Goal: Task Accomplishment & Management: Use online tool/utility

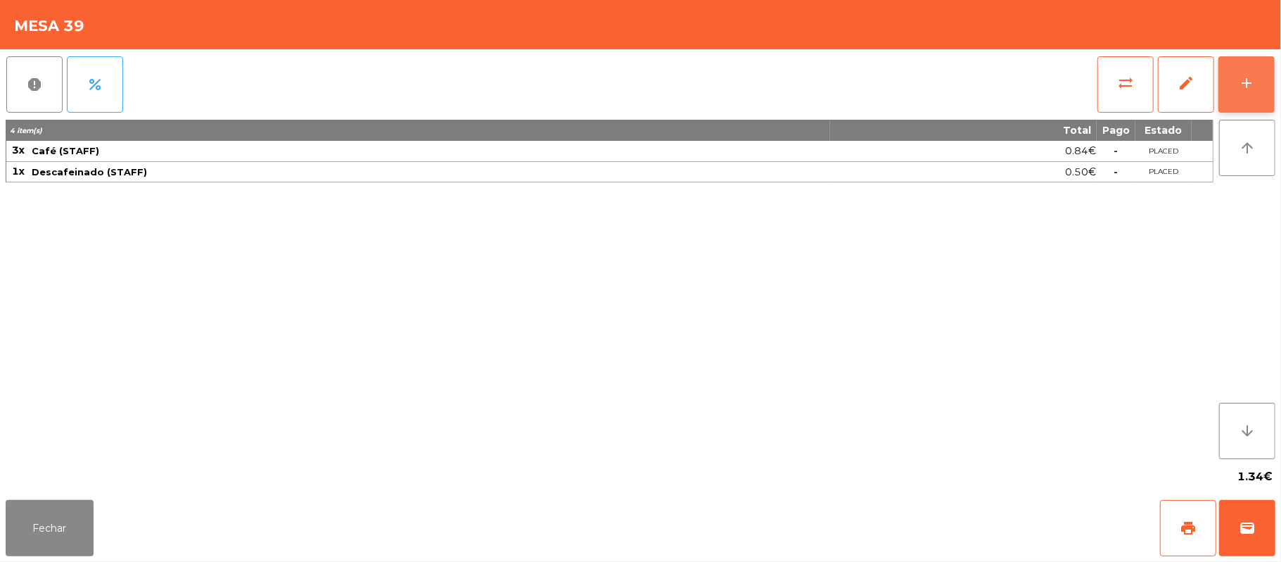
click at [1273, 76] on button "add" at bounding box center [1247, 84] width 56 height 56
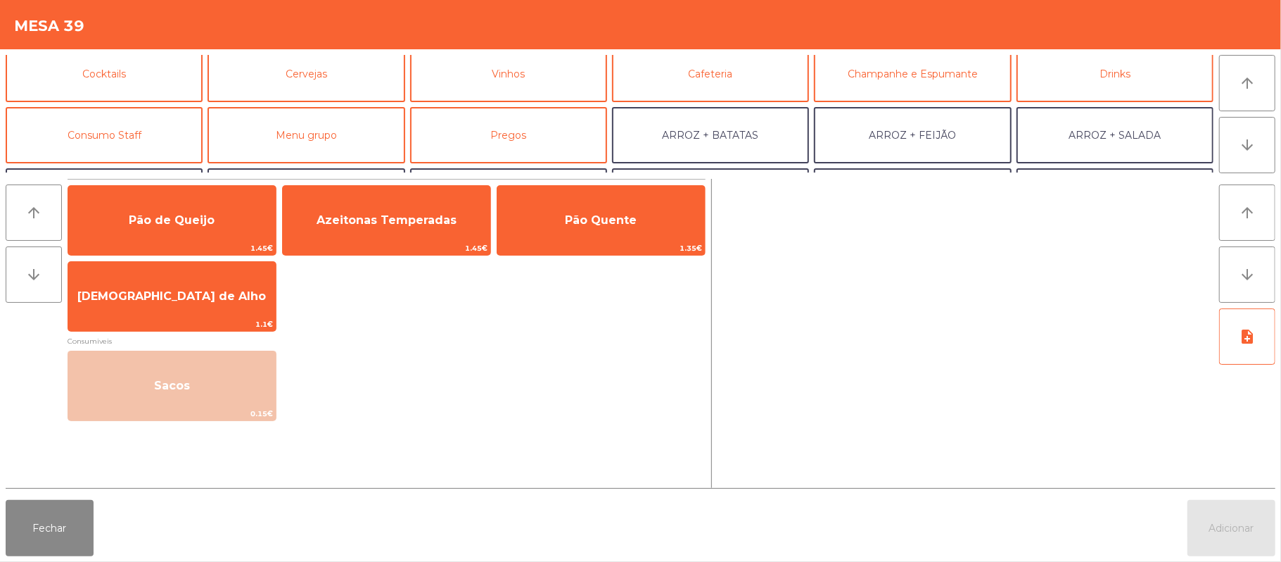
scroll to position [71, 0]
click at [149, 138] on button "Consumo Staff" at bounding box center [104, 134] width 197 height 56
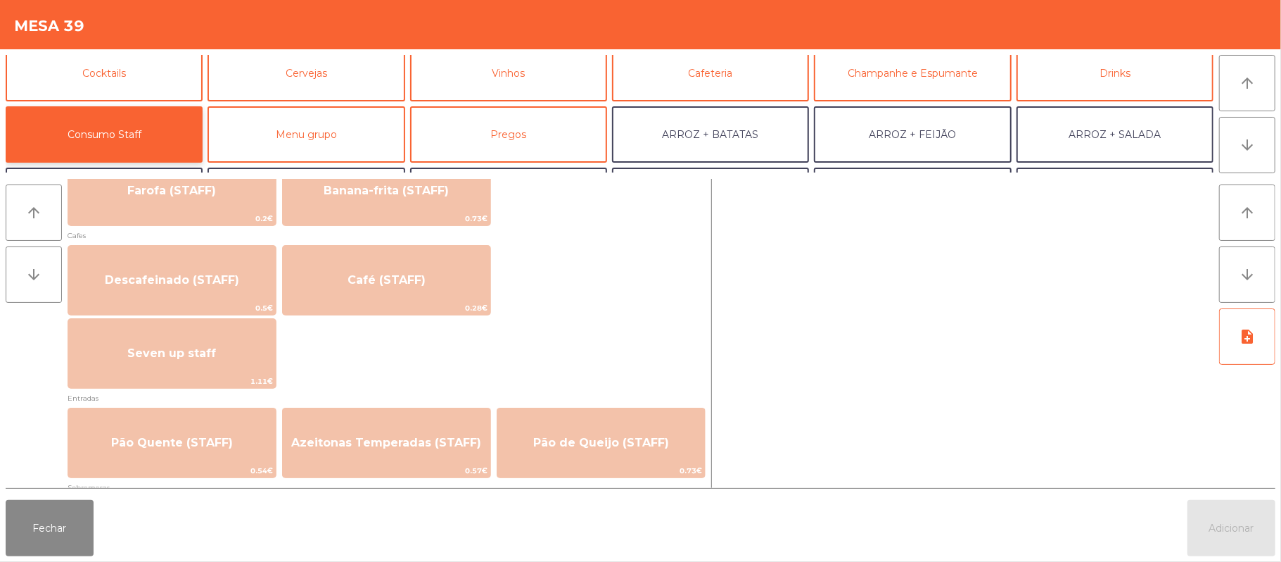
scroll to position [773, 0]
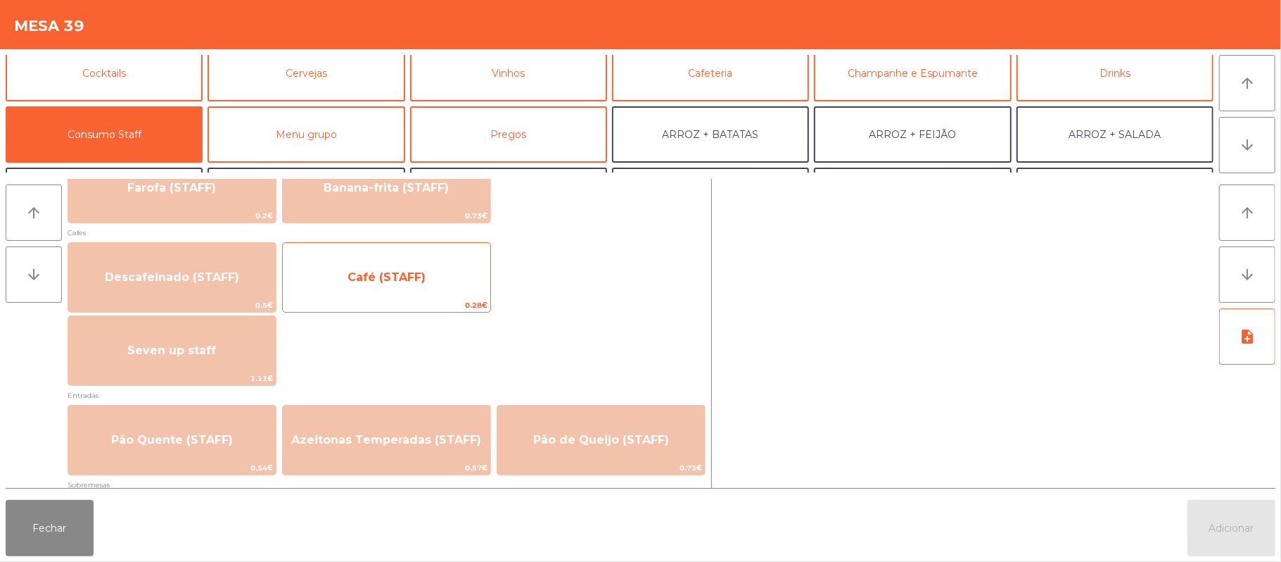
click at [464, 268] on span "Café (STAFF)" at bounding box center [387, 277] width 208 height 38
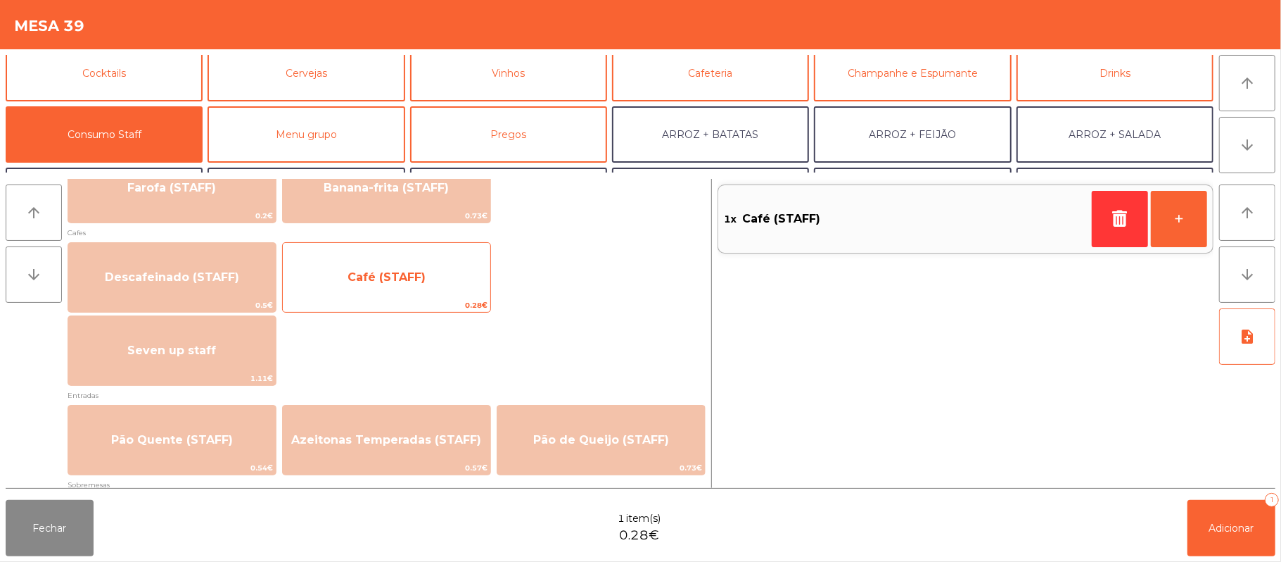
click at [454, 277] on span "Café (STAFF)" at bounding box center [387, 277] width 208 height 38
click at [443, 272] on span "Café (STAFF)" at bounding box center [387, 277] width 208 height 38
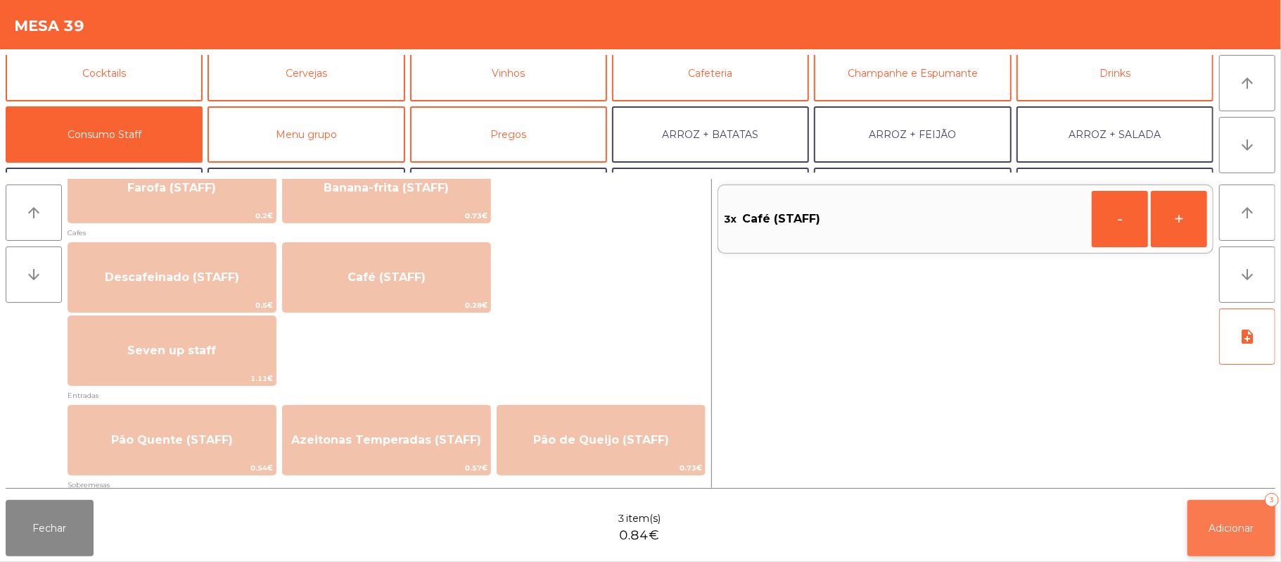
click at [1231, 516] on button "Adicionar 3" at bounding box center [1232, 528] width 88 height 56
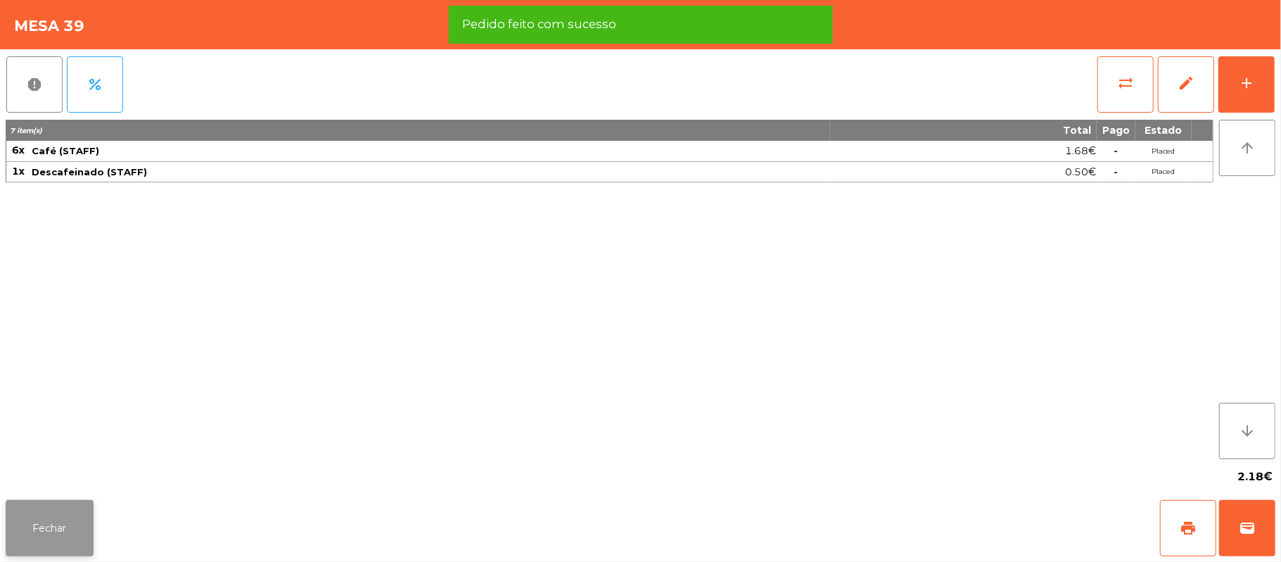
click at [84, 533] on button "Fechar" at bounding box center [50, 528] width 88 height 56
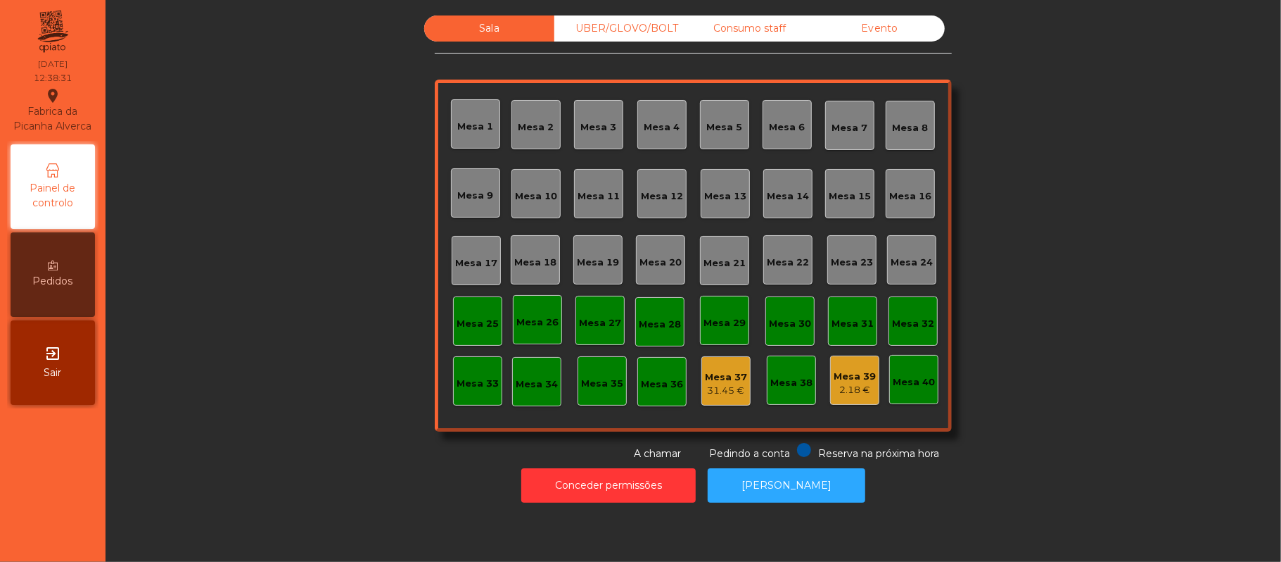
click at [611, 26] on div "UBER/GLOVO/BOLT" at bounding box center [619, 28] width 130 height 26
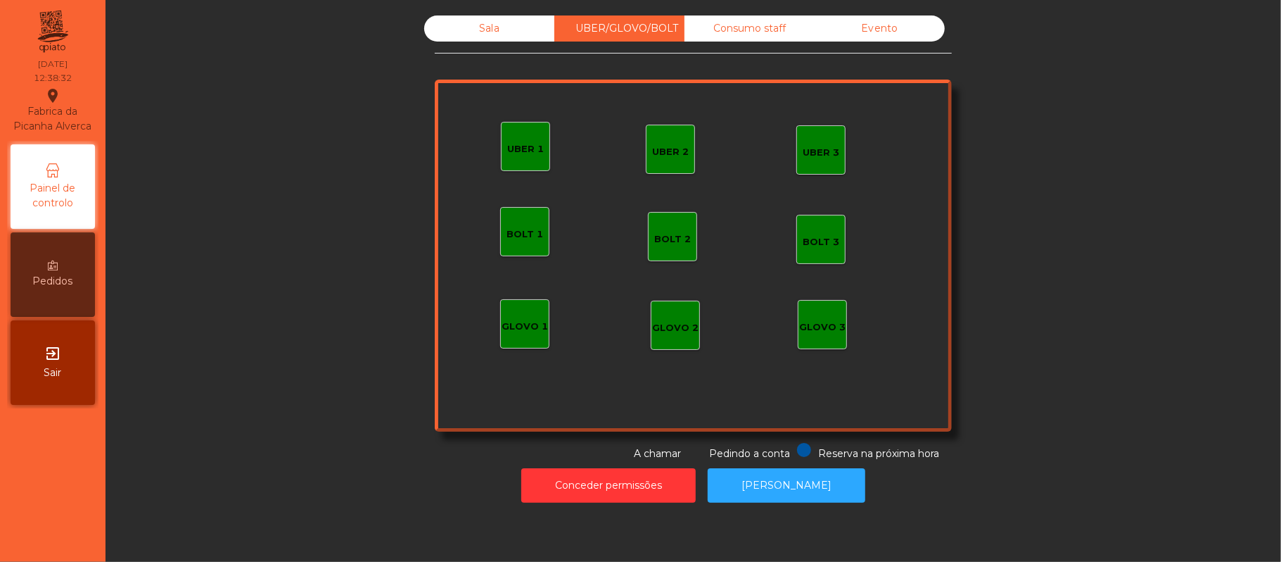
click at [512, 152] on div "UBER 1" at bounding box center [525, 149] width 37 height 14
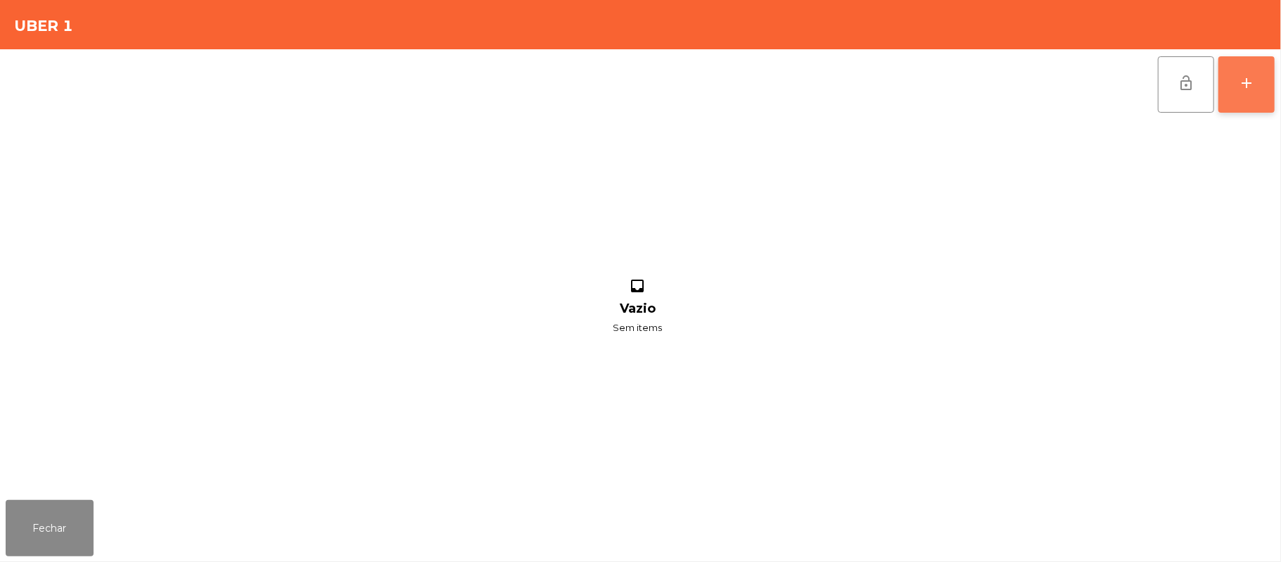
click at [1265, 80] on button "add" at bounding box center [1247, 84] width 56 height 56
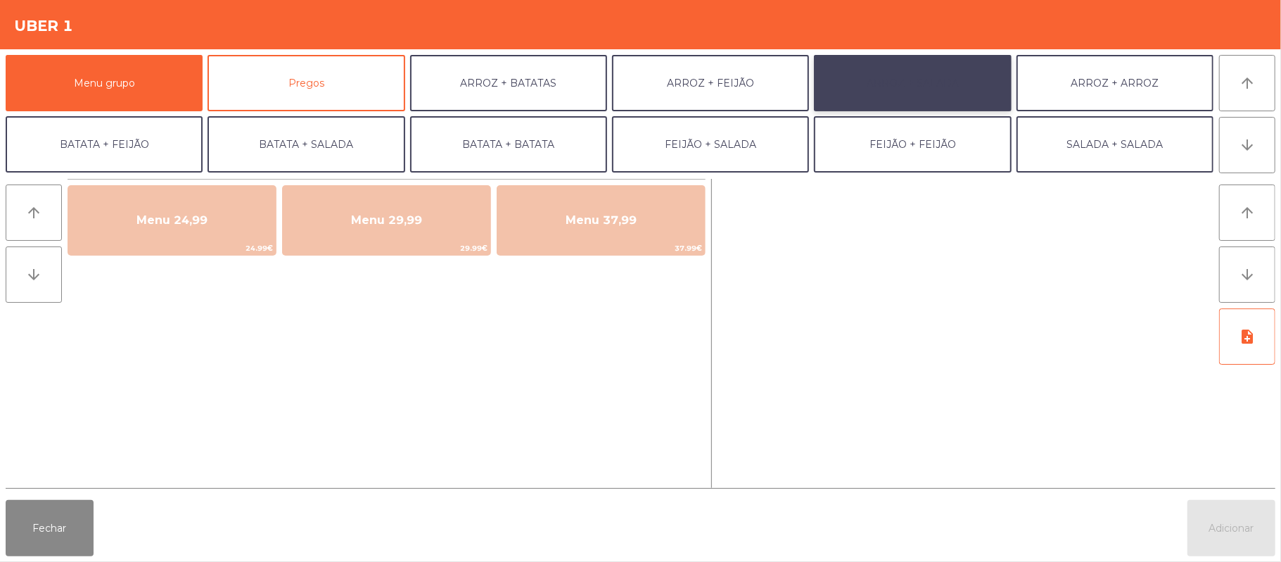
click at [894, 77] on button "ARROZ + SALADA" at bounding box center [912, 83] width 197 height 56
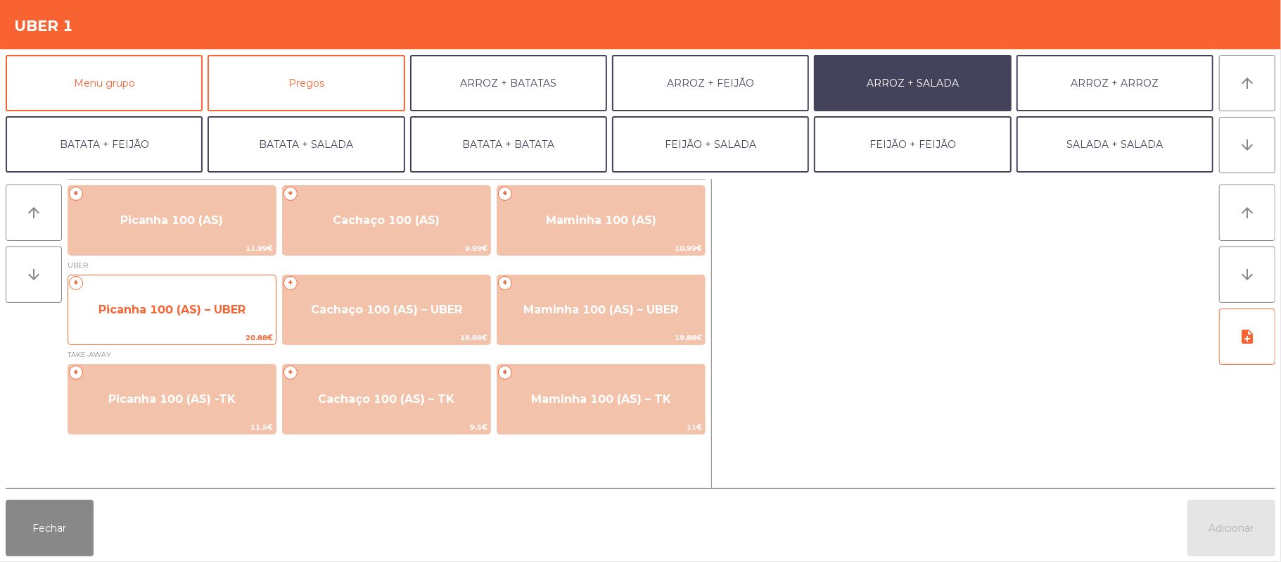
click at [231, 308] on span "Picanha 100 (AS) – UBER" at bounding box center [172, 309] width 147 height 13
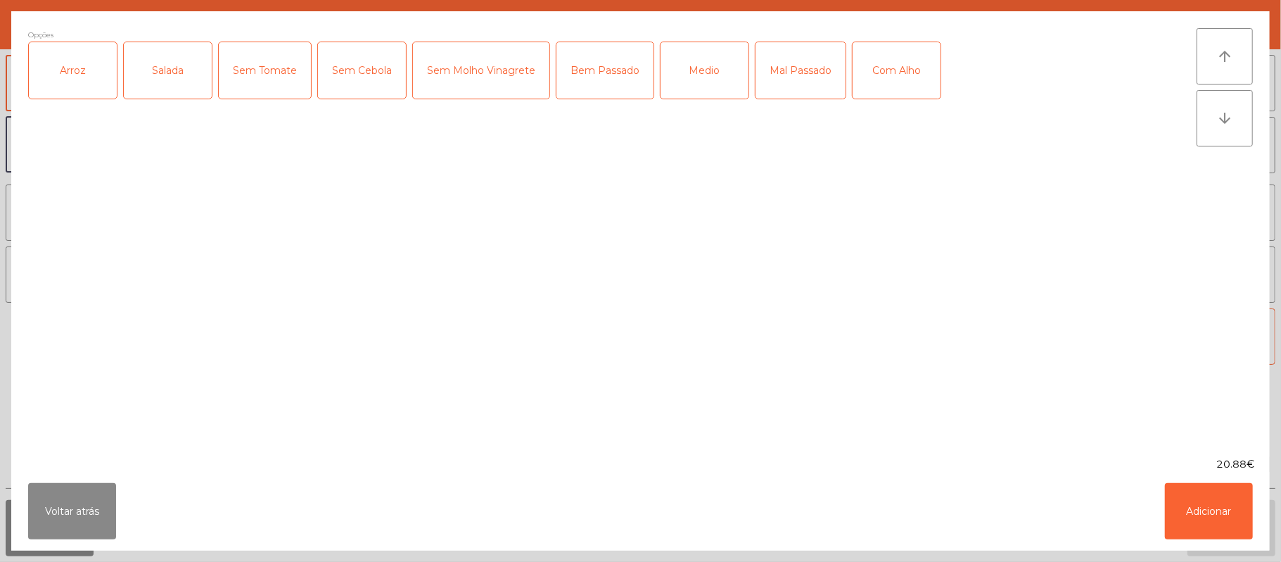
click at [99, 91] on div "Arroz" at bounding box center [73, 70] width 88 height 56
click at [172, 65] on div "Salada" at bounding box center [168, 70] width 88 height 56
click at [704, 57] on div "Medio" at bounding box center [705, 70] width 88 height 56
click at [1230, 508] on button "Adicionar" at bounding box center [1209, 511] width 88 height 56
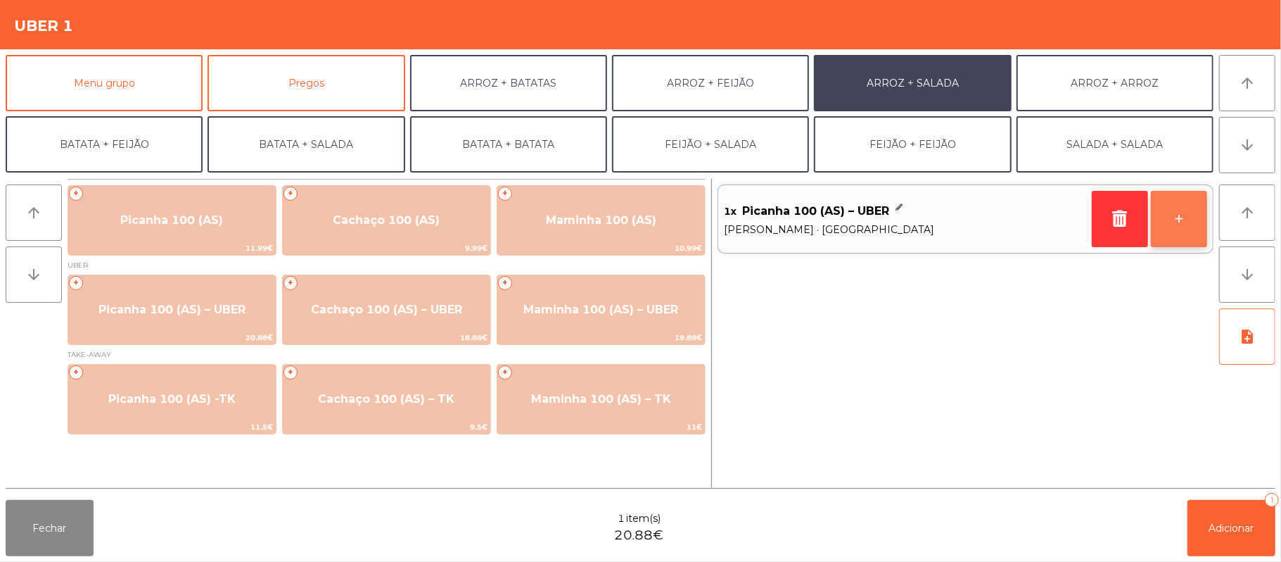
click at [1182, 215] on button "+" at bounding box center [1179, 219] width 56 height 56
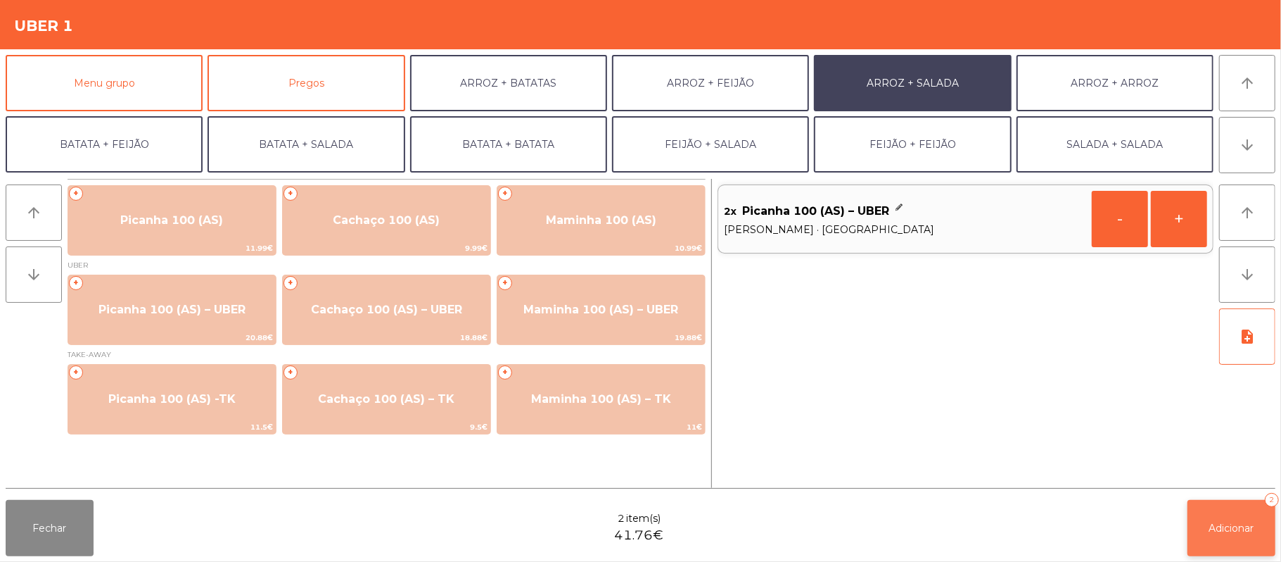
click at [1233, 529] on span "Adicionar" at bounding box center [1232, 527] width 45 height 13
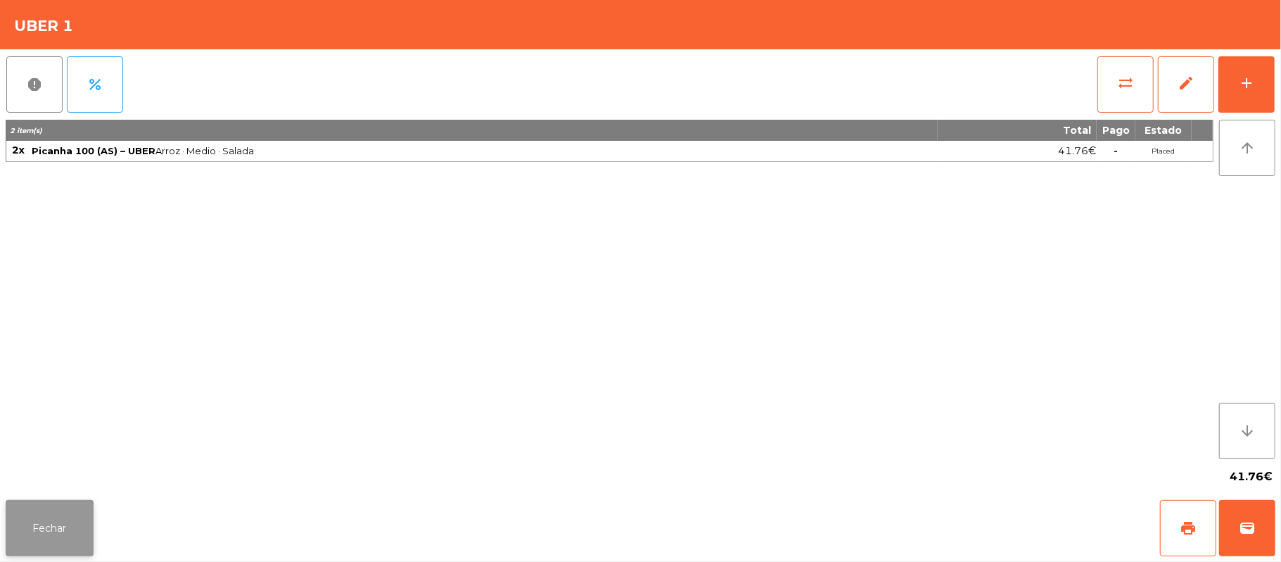
click at [51, 531] on button "Fechar" at bounding box center [50, 528] width 88 height 56
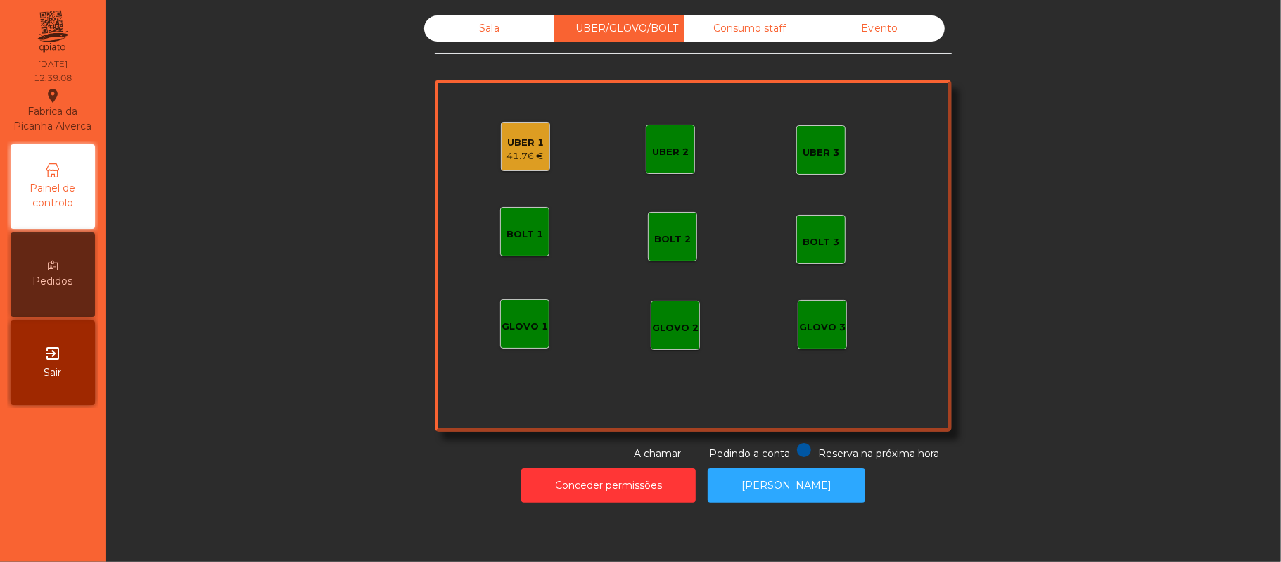
click at [668, 127] on div "UBER 2" at bounding box center [670, 149] width 49 height 49
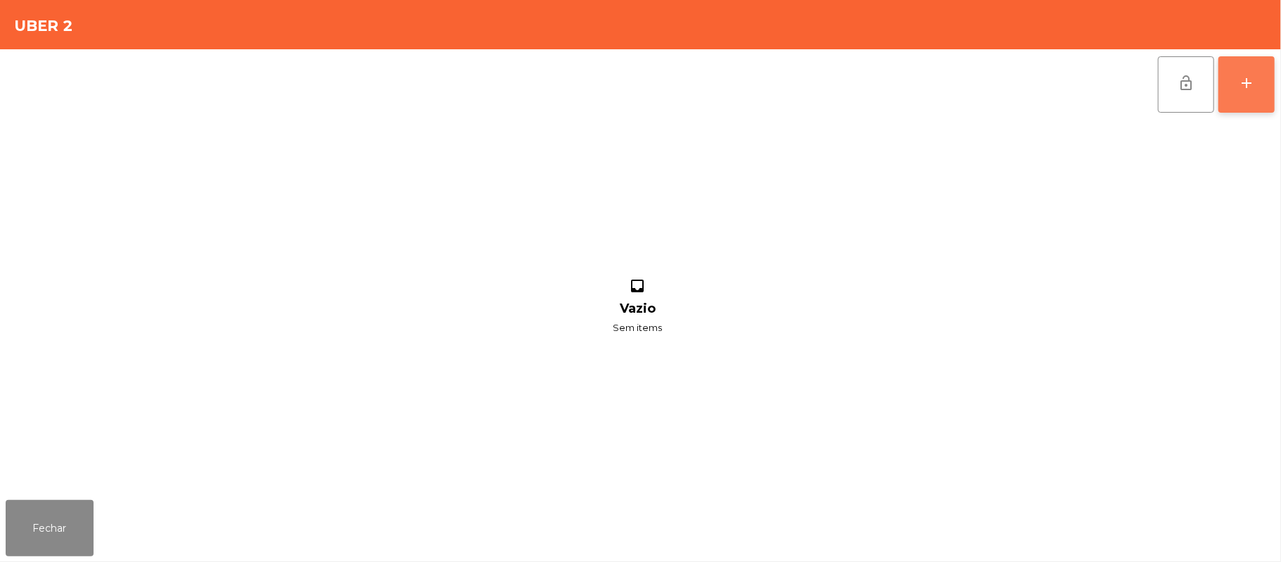
click at [1236, 99] on button "add" at bounding box center [1247, 84] width 56 height 56
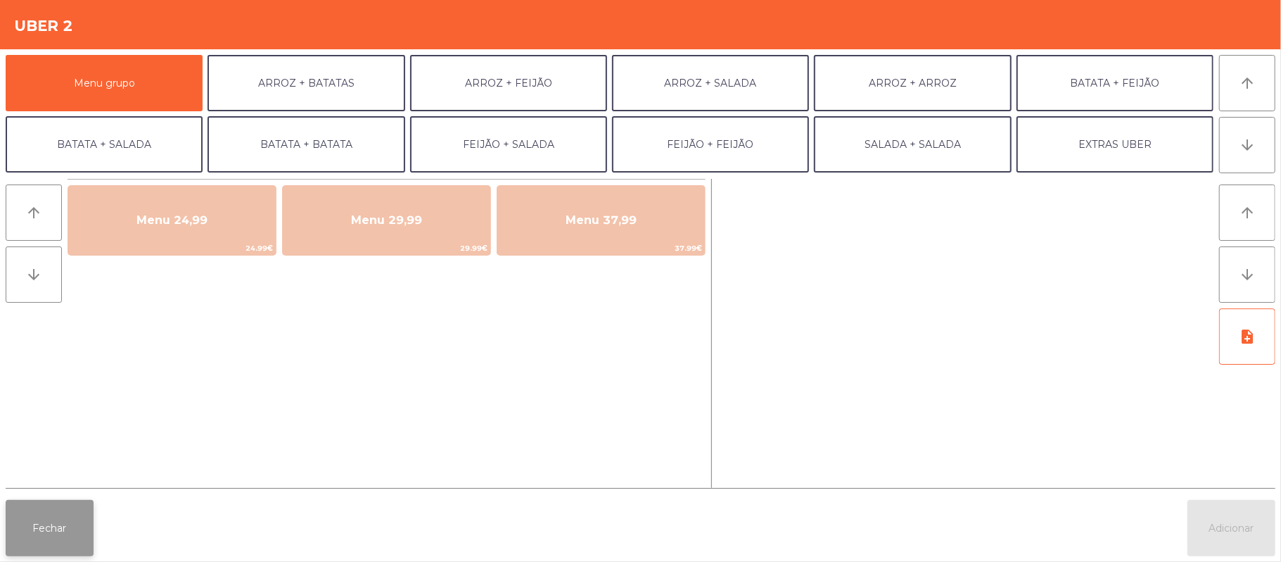
click at [52, 521] on button "Fechar" at bounding box center [50, 528] width 88 height 56
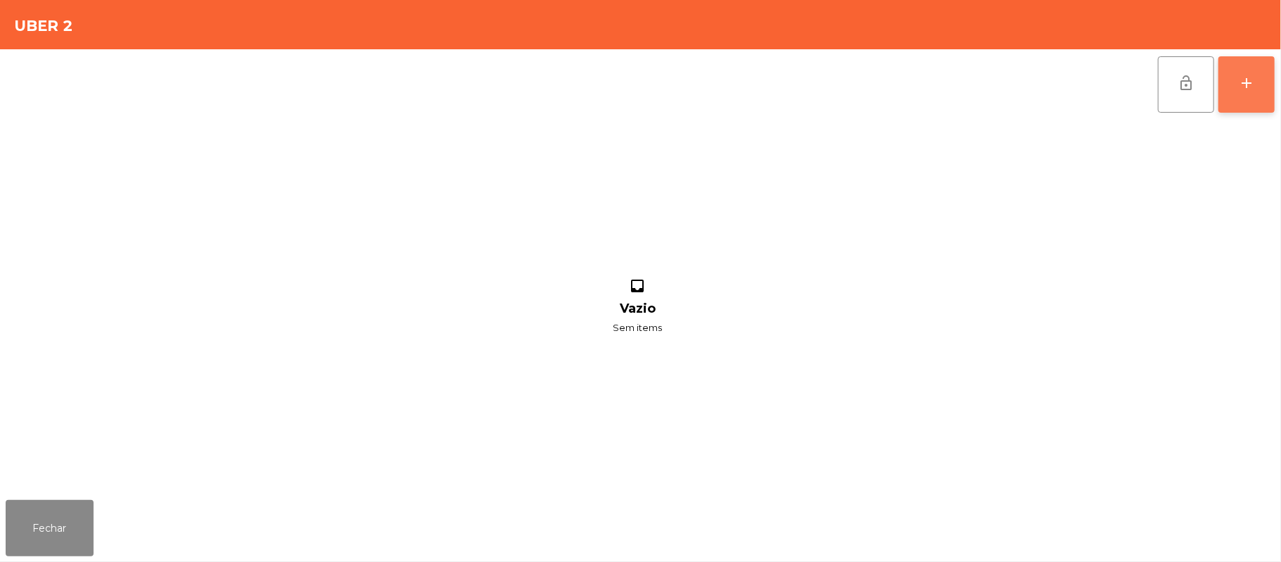
click at [1241, 68] on button "add" at bounding box center [1247, 84] width 56 height 56
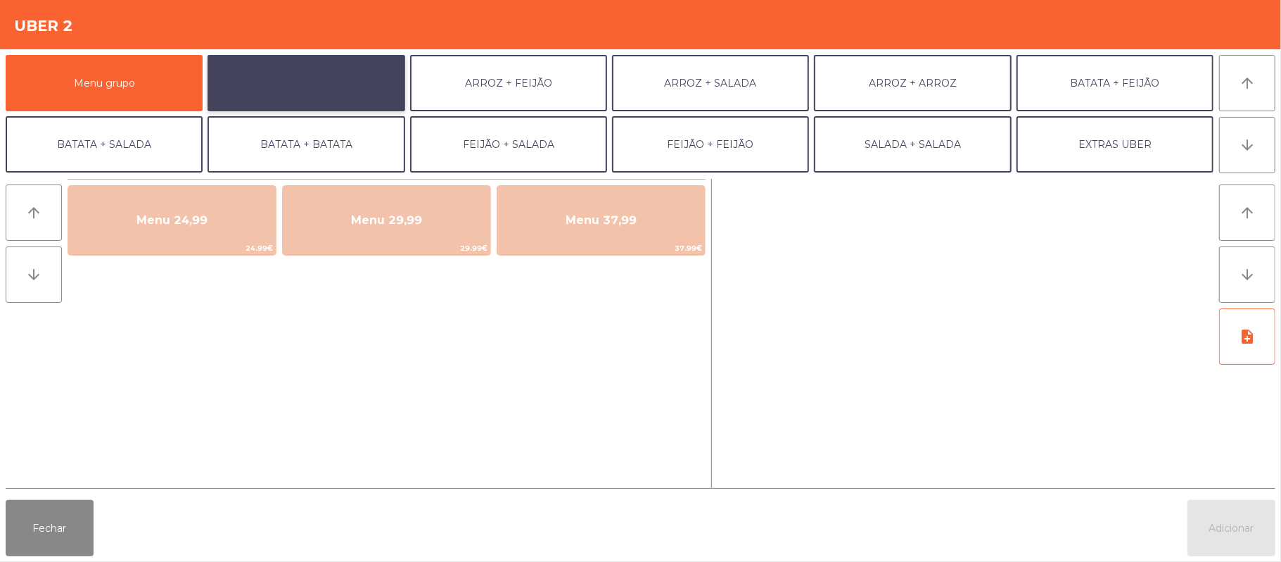
click at [321, 77] on button "ARROZ + BATATAS" at bounding box center [306, 83] width 197 height 56
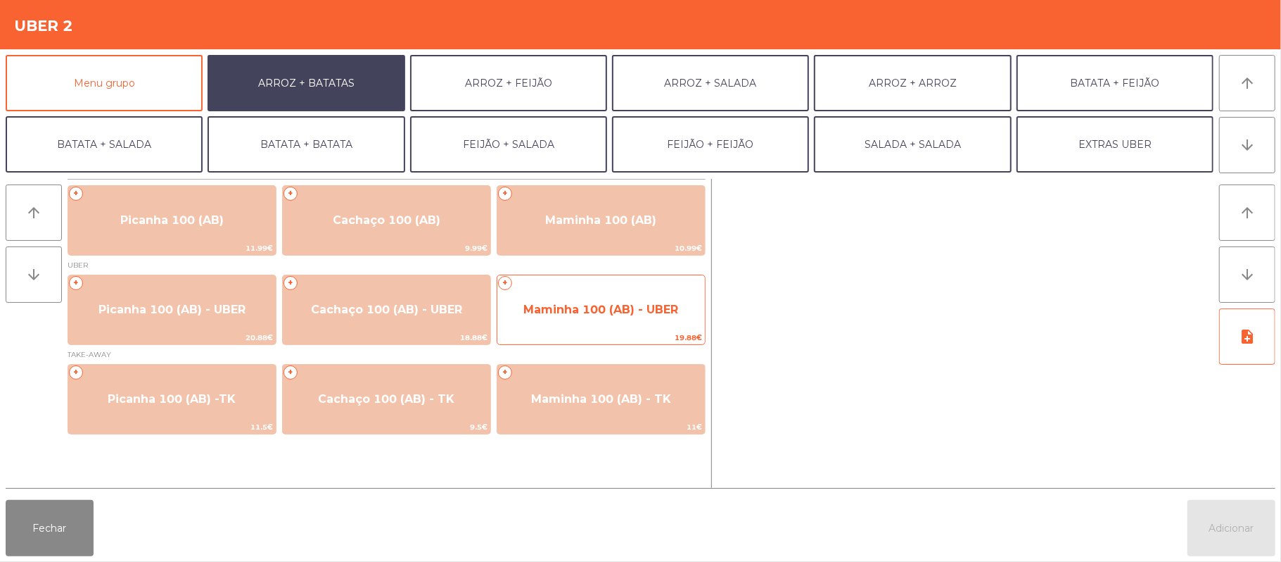
click at [597, 303] on span "Maminha 100 (AB) - UBER" at bounding box center [601, 309] width 155 height 13
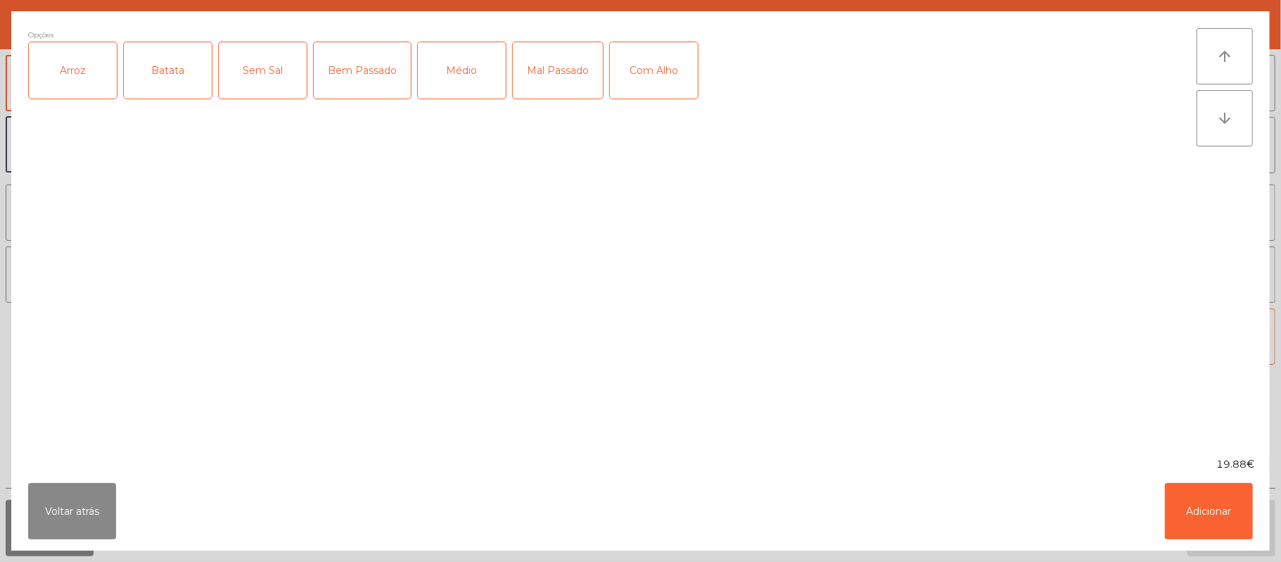
click at [63, 45] on div "Arroz" at bounding box center [73, 70] width 88 height 56
click at [156, 59] on div "Batata" at bounding box center [168, 70] width 88 height 56
click at [477, 68] on div "Médio" at bounding box center [462, 70] width 88 height 56
click at [657, 89] on div "Com Alho" at bounding box center [654, 70] width 88 height 56
click at [1225, 504] on button "Adicionar" at bounding box center [1209, 511] width 88 height 56
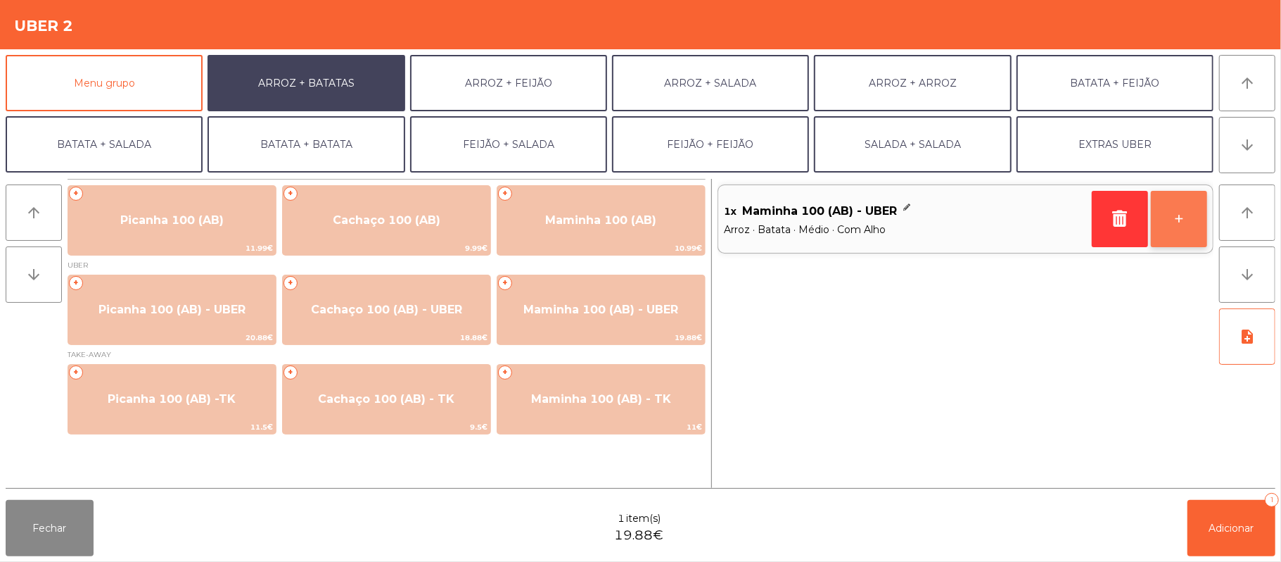
click at [1179, 237] on button "+" at bounding box center [1179, 219] width 56 height 56
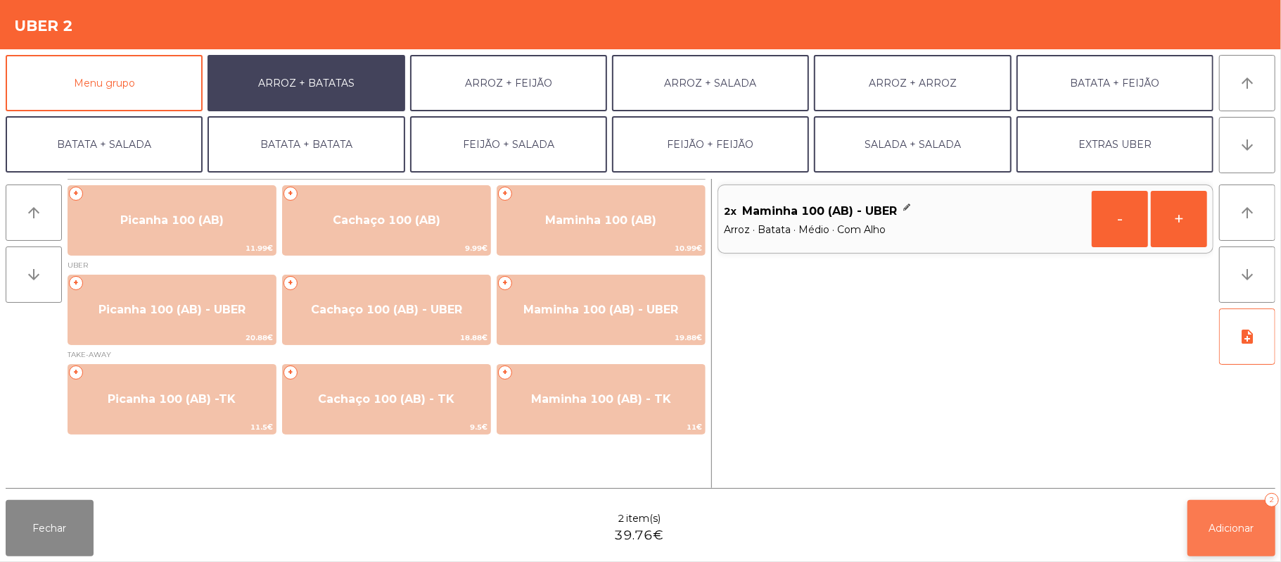
click at [1231, 516] on button "Adicionar 2" at bounding box center [1232, 528] width 88 height 56
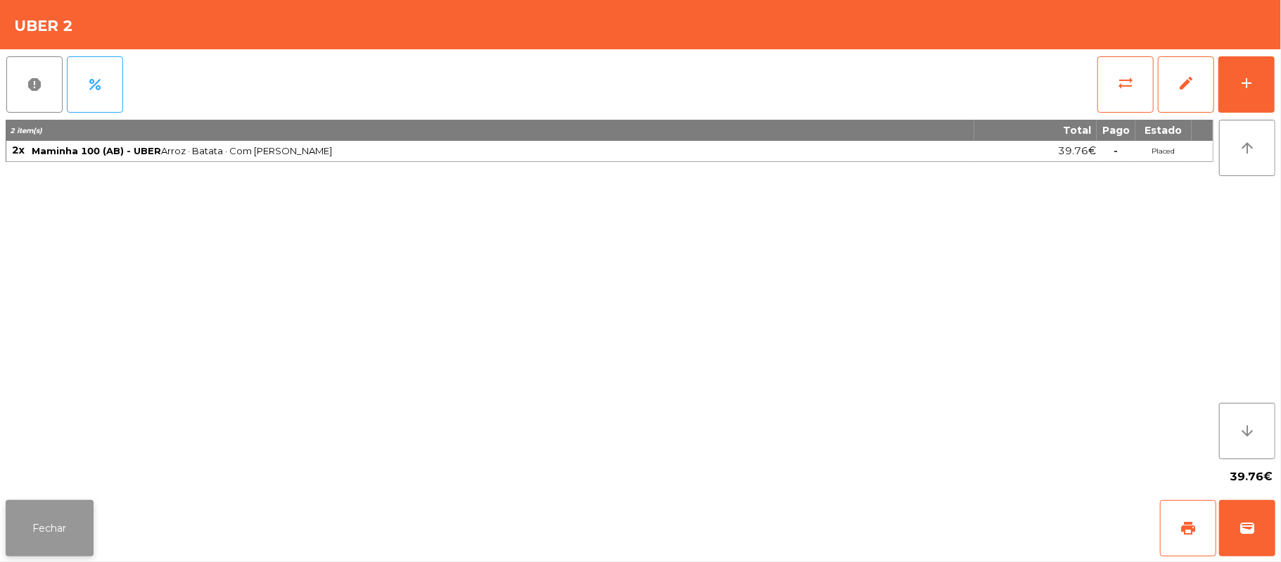
click at [65, 524] on button "Fechar" at bounding box center [50, 528] width 88 height 56
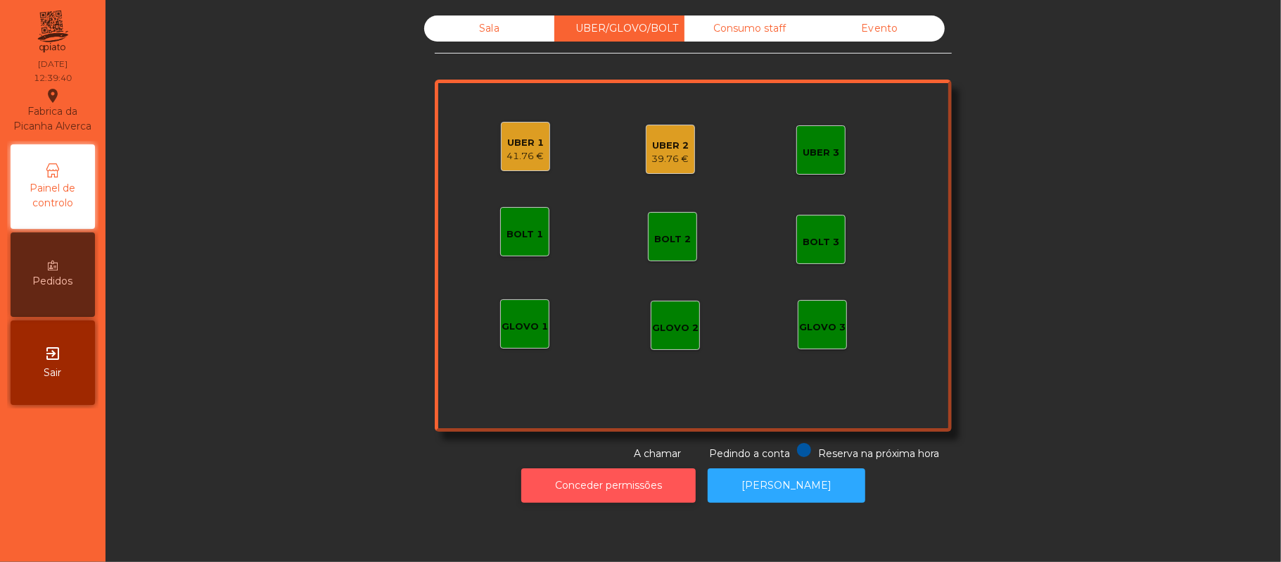
click at [609, 486] on button "Conceder permissões" at bounding box center [608, 485] width 175 height 34
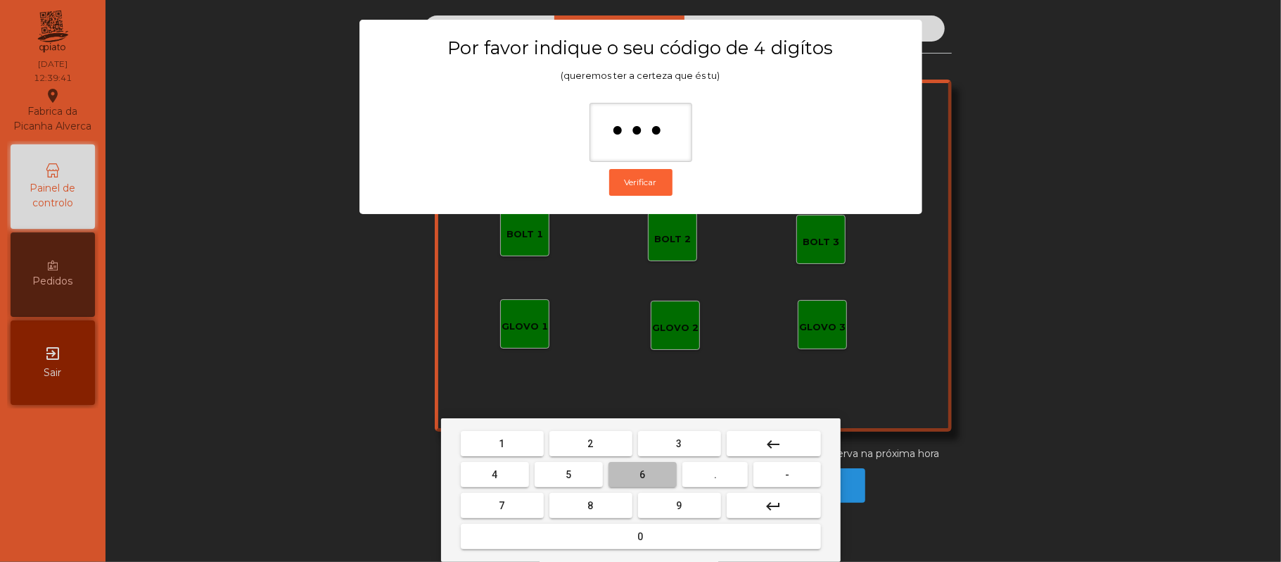
type input "****"
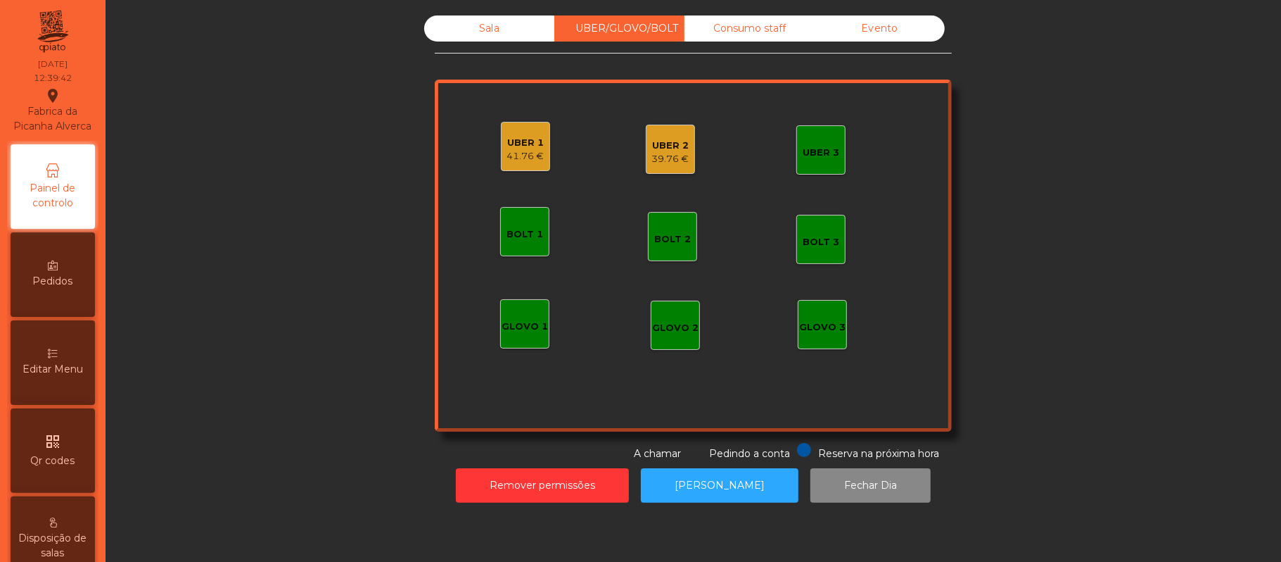
click at [666, 155] on div "39.76 €" at bounding box center [670, 159] width 37 height 14
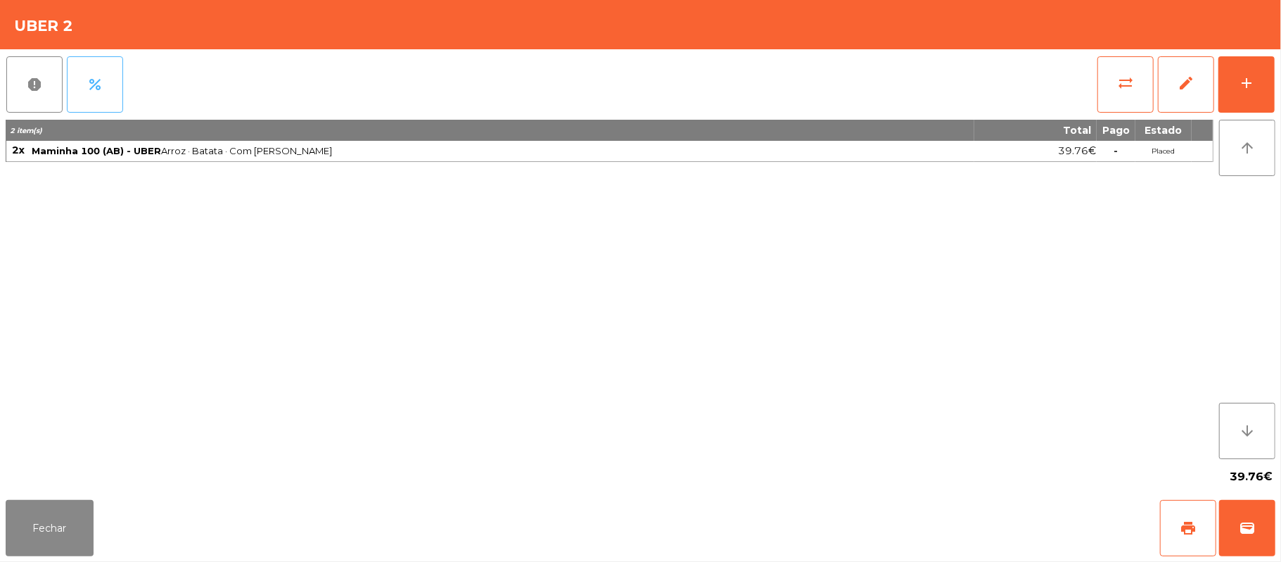
click at [77, 82] on button "percent" at bounding box center [95, 84] width 56 height 56
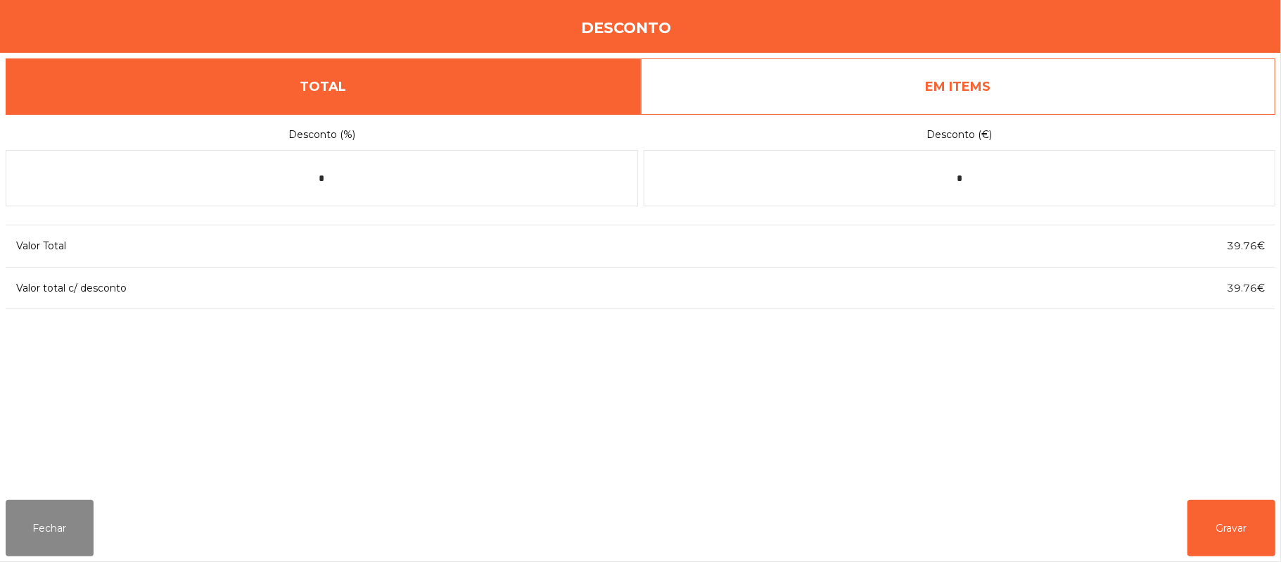
click at [1014, 77] on link "EM ITEMS" at bounding box center [958, 86] width 635 height 56
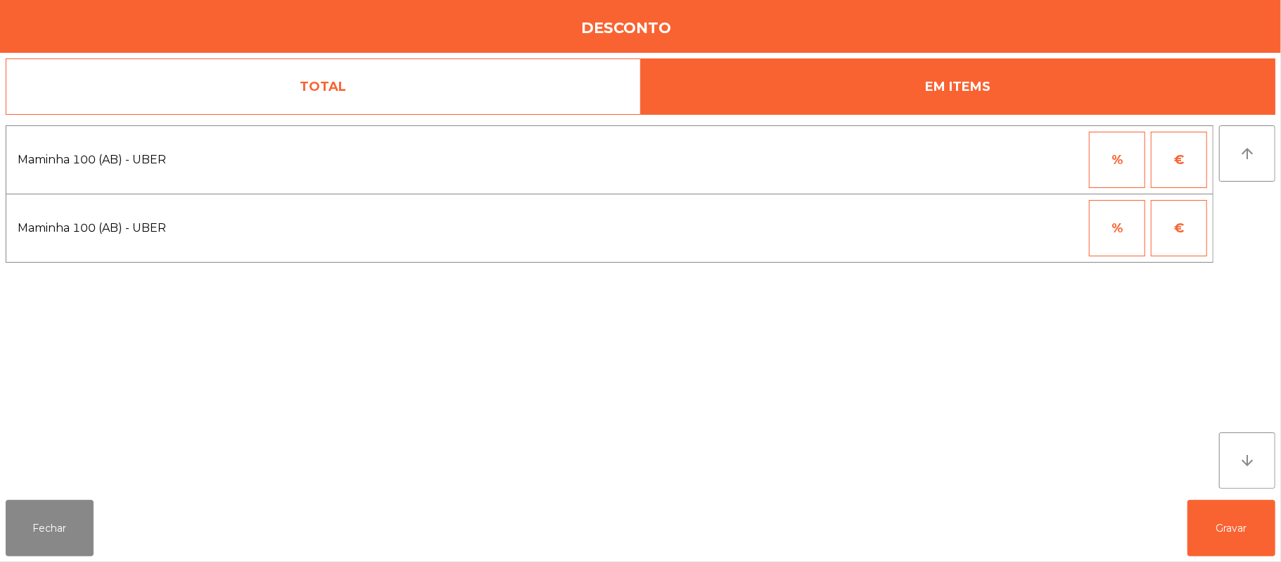
click at [1112, 232] on button "%" at bounding box center [1117, 228] width 56 height 56
click at [1028, 229] on input "*" at bounding box center [1048, 228] width 70 height 56
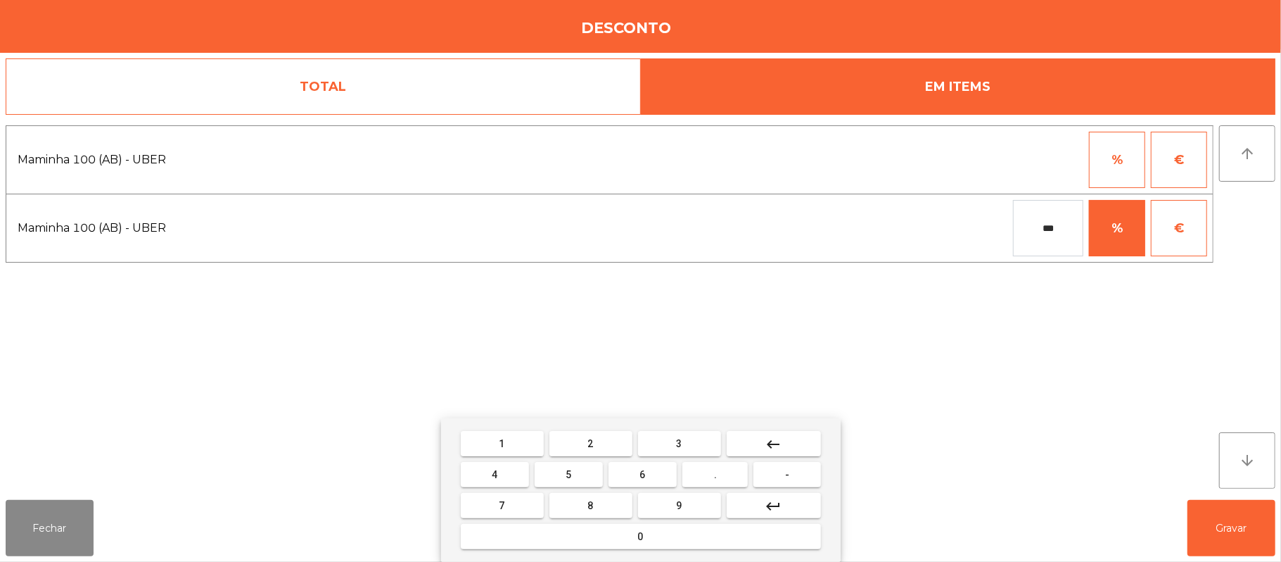
type input "***"
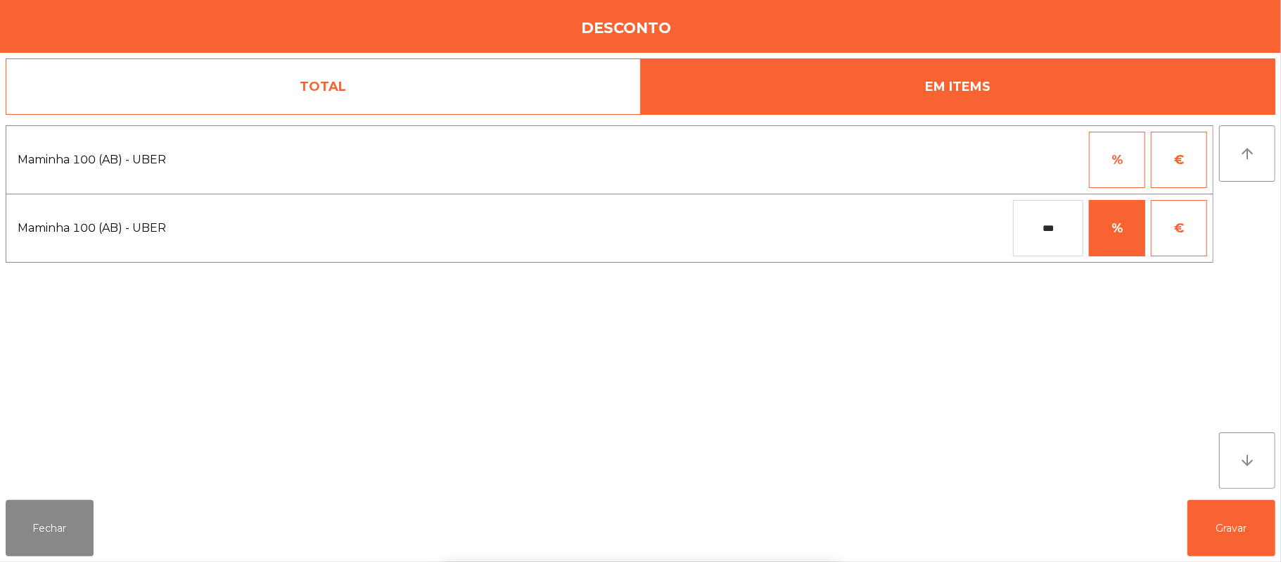
click at [1231, 527] on div "1 2 3 keyboard_backspace 4 5 6 . - 7 8 9 keyboard_return 0" at bounding box center [640, 490] width 1281 height 144
click at [1236, 519] on button "Gravar" at bounding box center [1232, 528] width 88 height 56
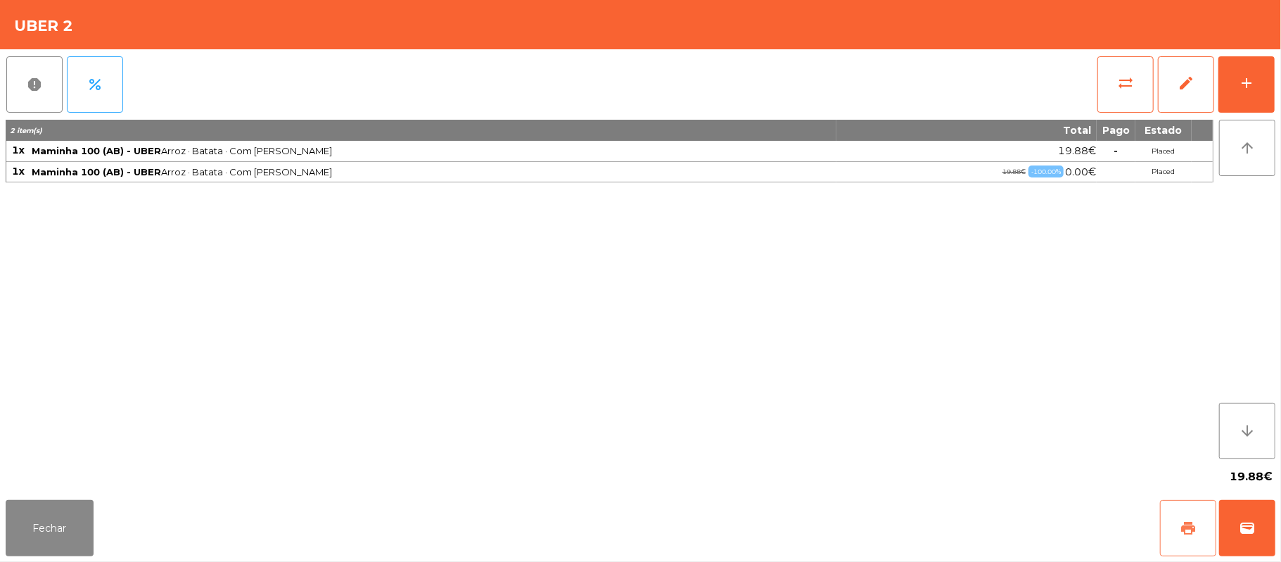
click at [1174, 525] on button "print" at bounding box center [1188, 528] width 56 height 56
click at [1245, 538] on button "wallet" at bounding box center [1247, 528] width 56 height 56
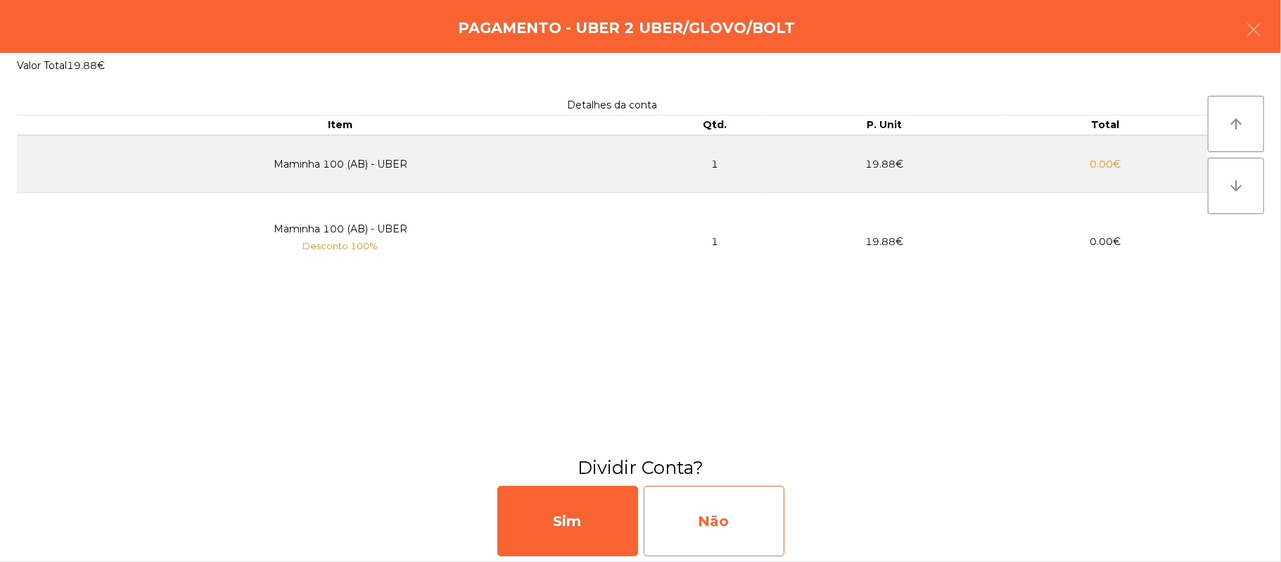
click at [725, 521] on div "Não" at bounding box center [714, 521] width 141 height 70
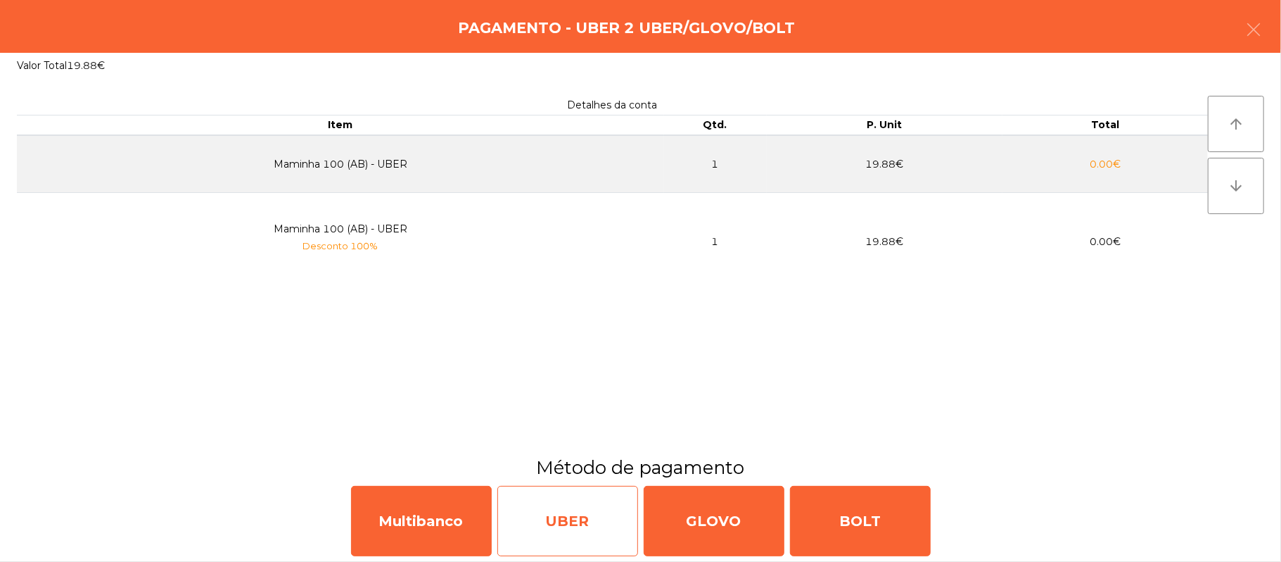
click at [592, 504] on div "UBER" at bounding box center [567, 521] width 141 height 70
select select "**"
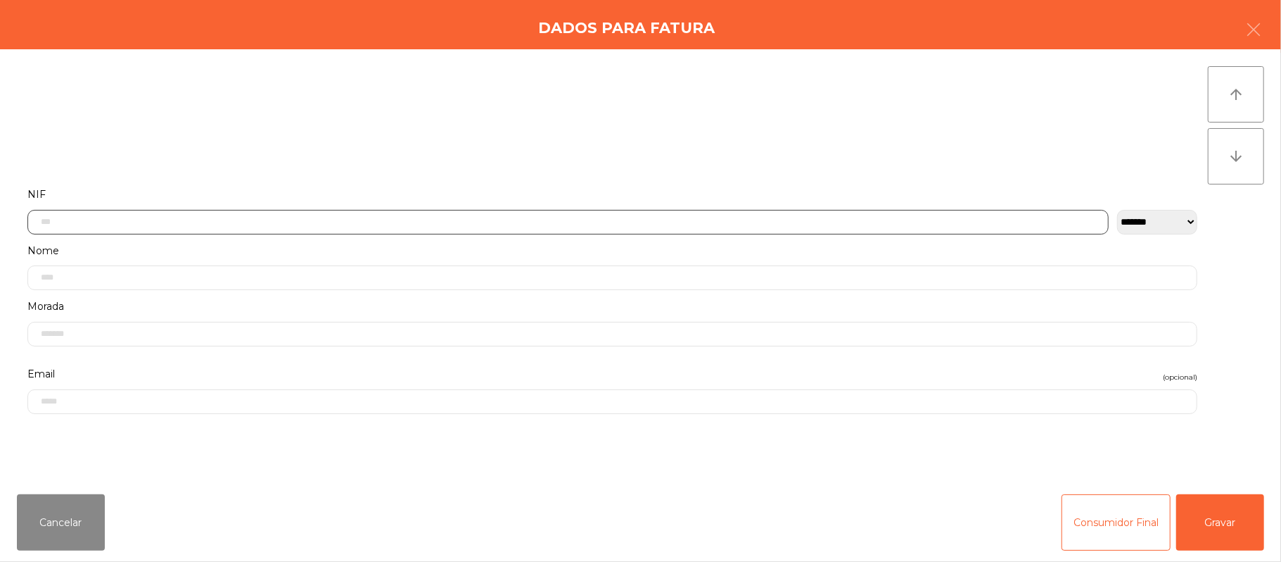
click at [519, 222] on input "text" at bounding box center [567, 222] width 1081 height 25
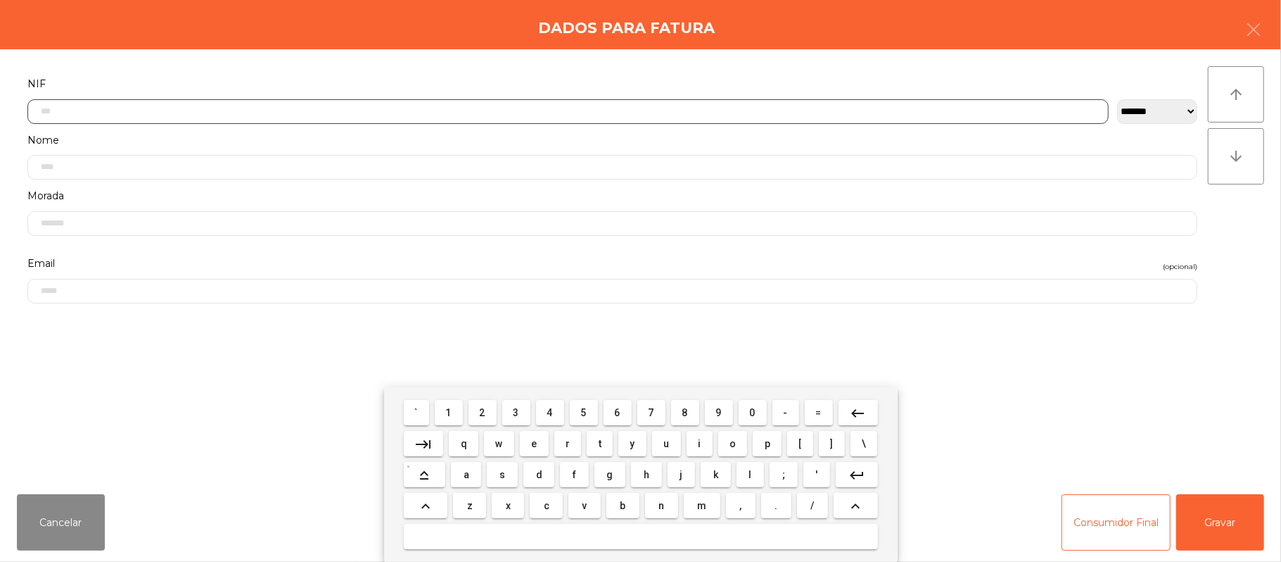
scroll to position [118, 0]
type input "*********"
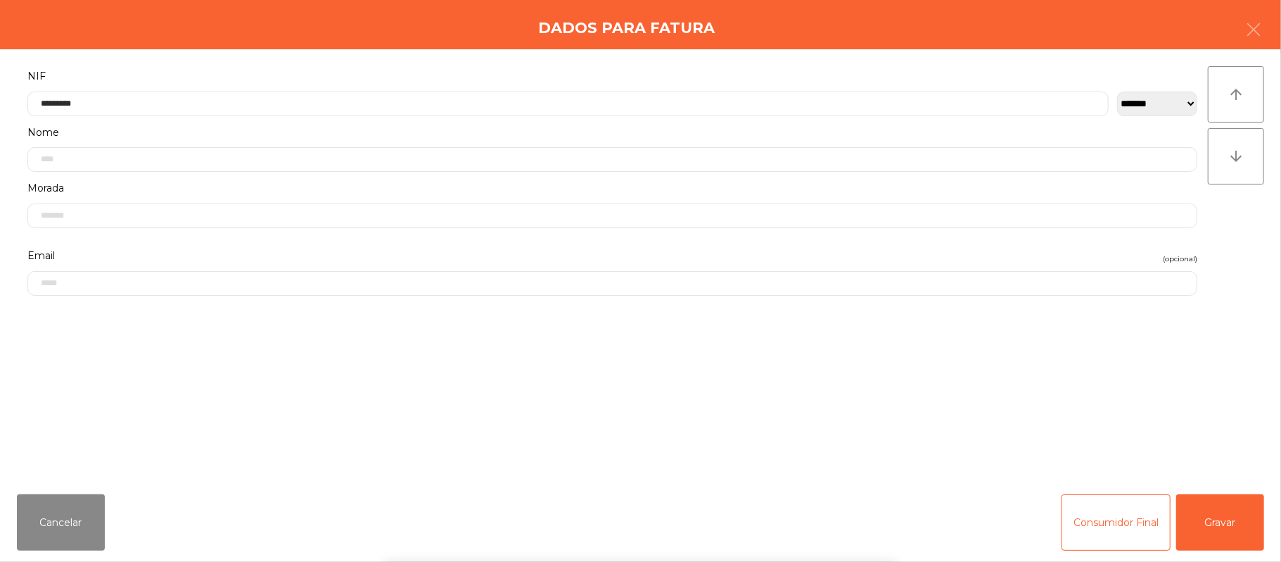
click at [1233, 512] on div "` 1 2 3 4 5 6 7 8 9 0 - = keyboard_backspace keyboard_tab q w e r t y u i o p […" at bounding box center [640, 474] width 1281 height 175
click at [1233, 514] on div "` 1 2 3 4 5 6 7 8 9 0 - = keyboard_backspace keyboard_tab q w e r t y u i o p […" at bounding box center [640, 474] width 1281 height 175
click at [1236, 498] on button "Gravar" at bounding box center [1220, 522] width 88 height 56
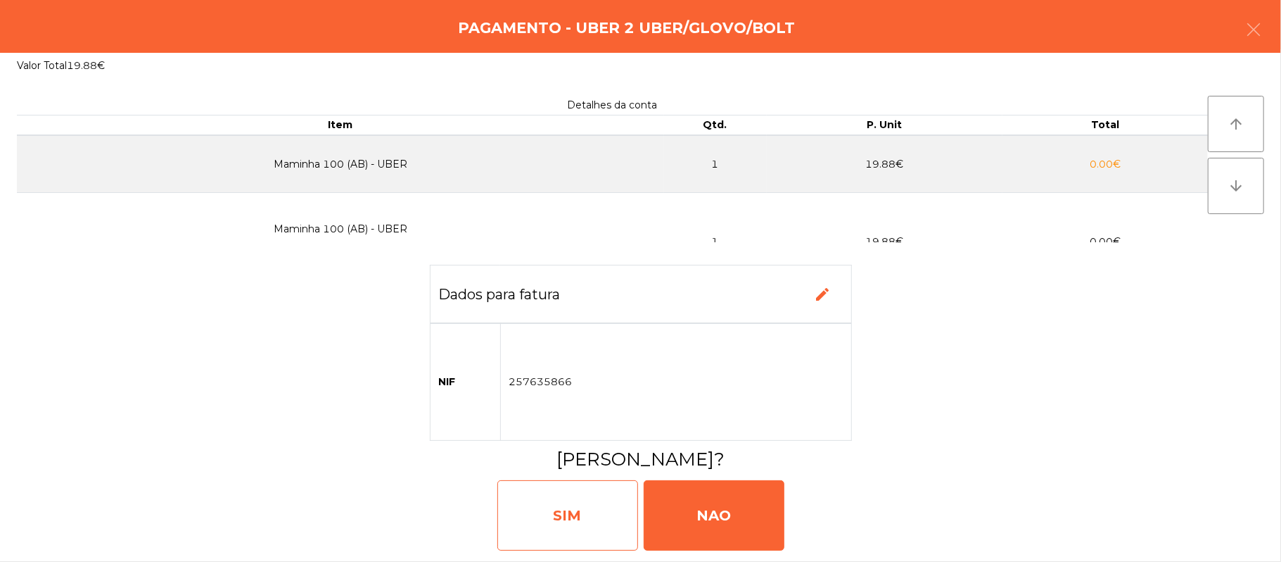
click at [555, 519] on div "SIM" at bounding box center [567, 515] width 141 height 70
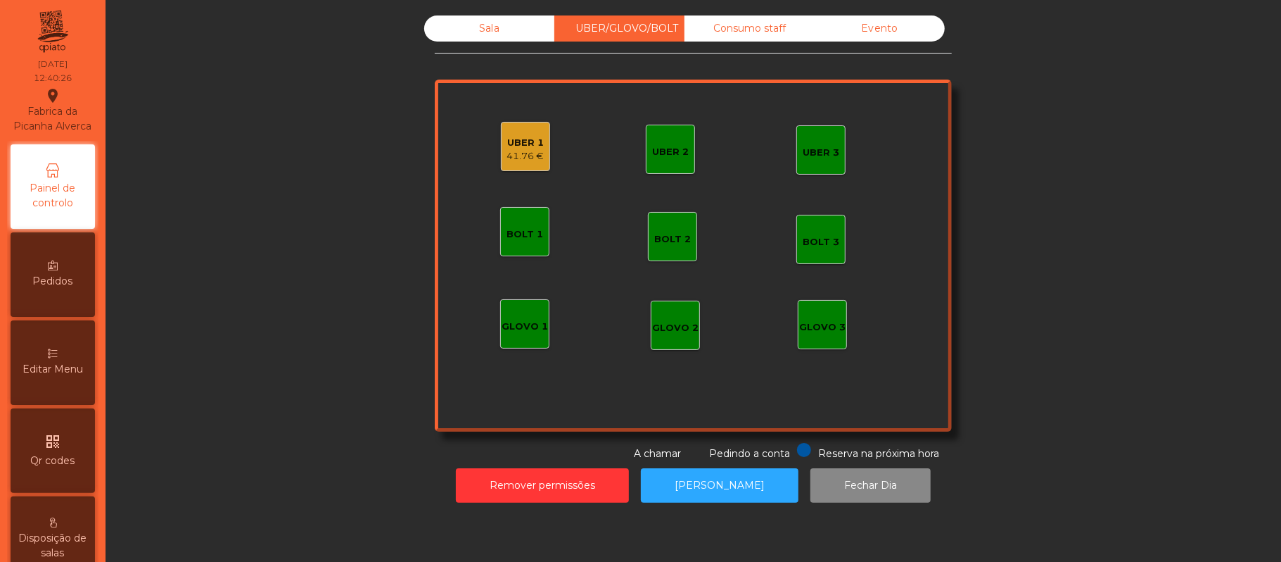
click at [507, 144] on div "UBER 1" at bounding box center [525, 143] width 37 height 14
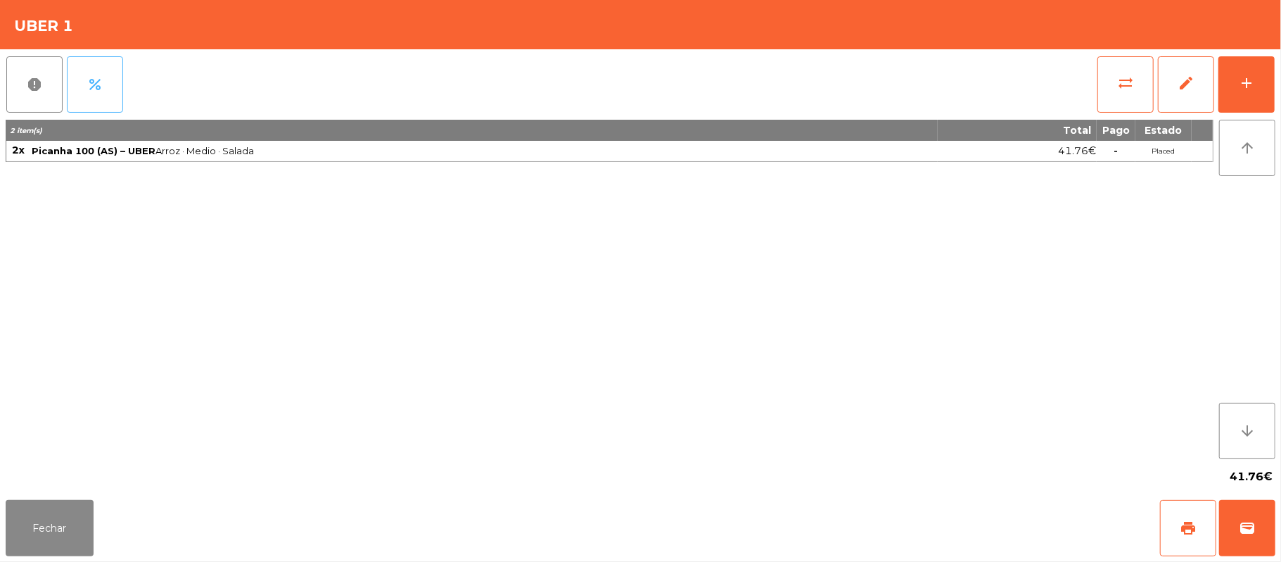
click at [110, 73] on button "percent" at bounding box center [95, 84] width 56 height 56
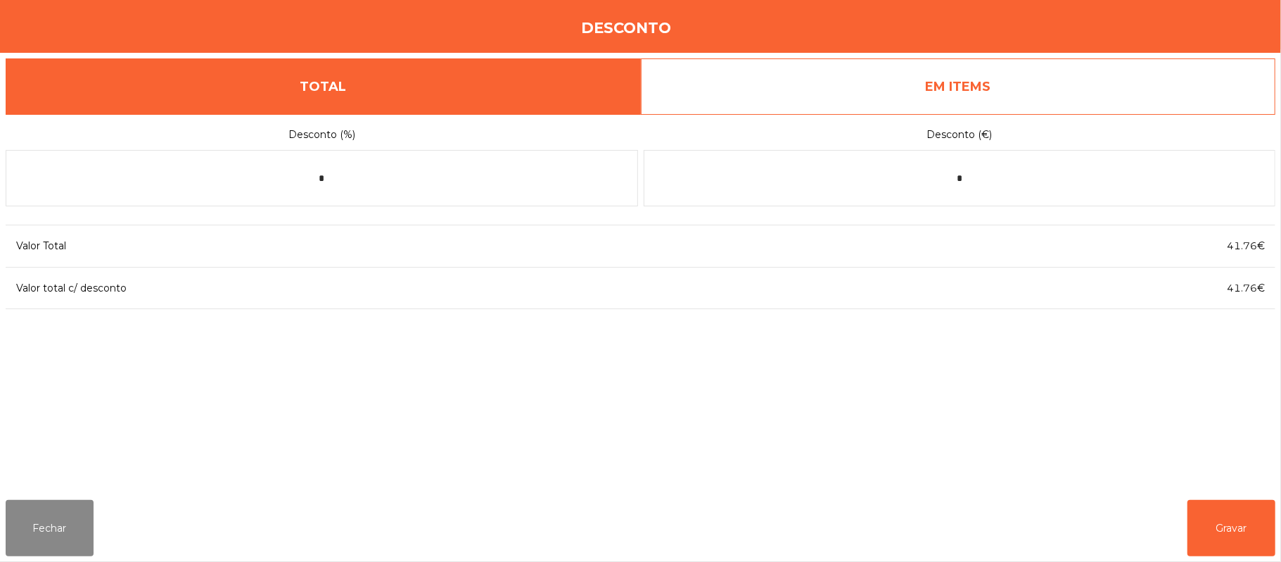
click at [986, 62] on link "EM ITEMS" at bounding box center [958, 86] width 635 height 56
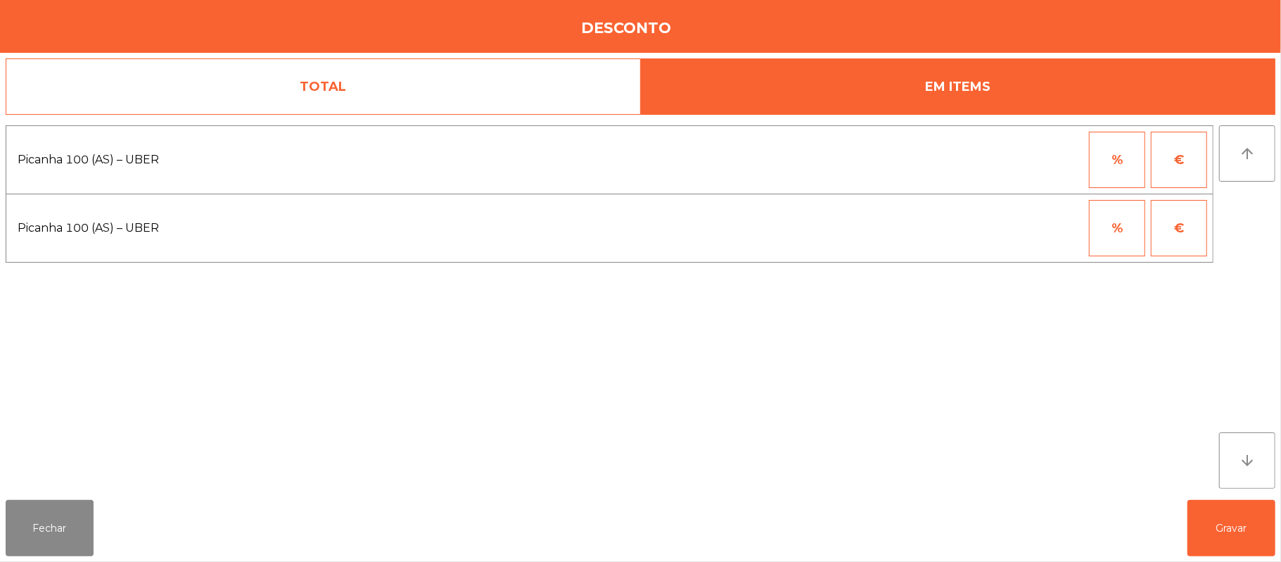
click at [1110, 224] on button "%" at bounding box center [1117, 228] width 56 height 56
click at [1047, 227] on input "*" at bounding box center [1048, 228] width 70 height 56
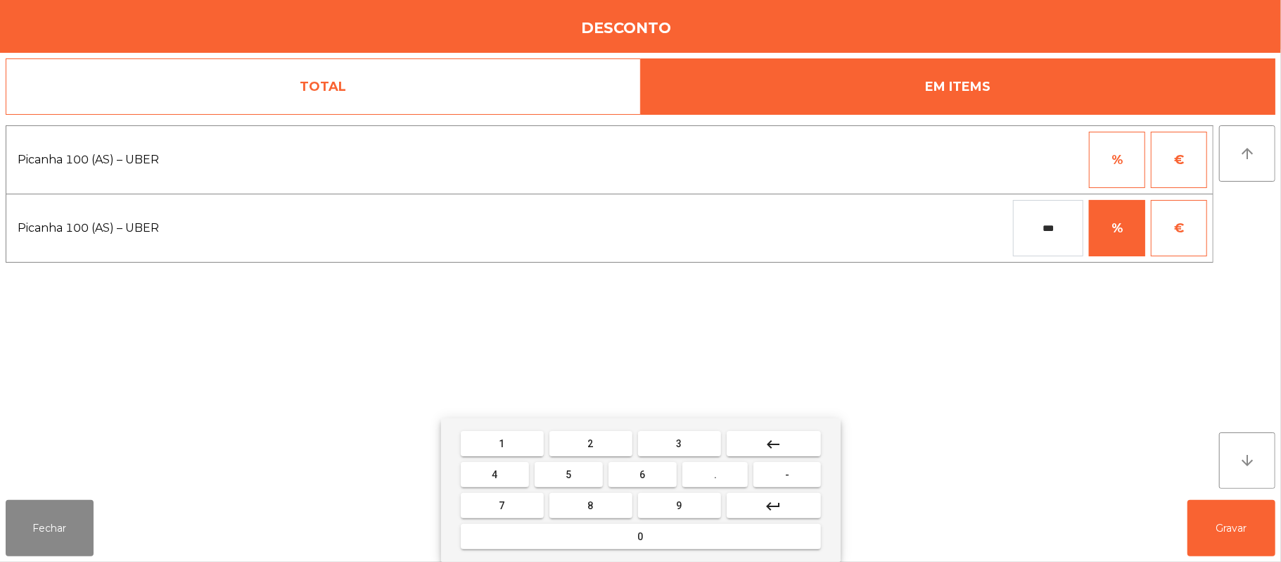
type input "***"
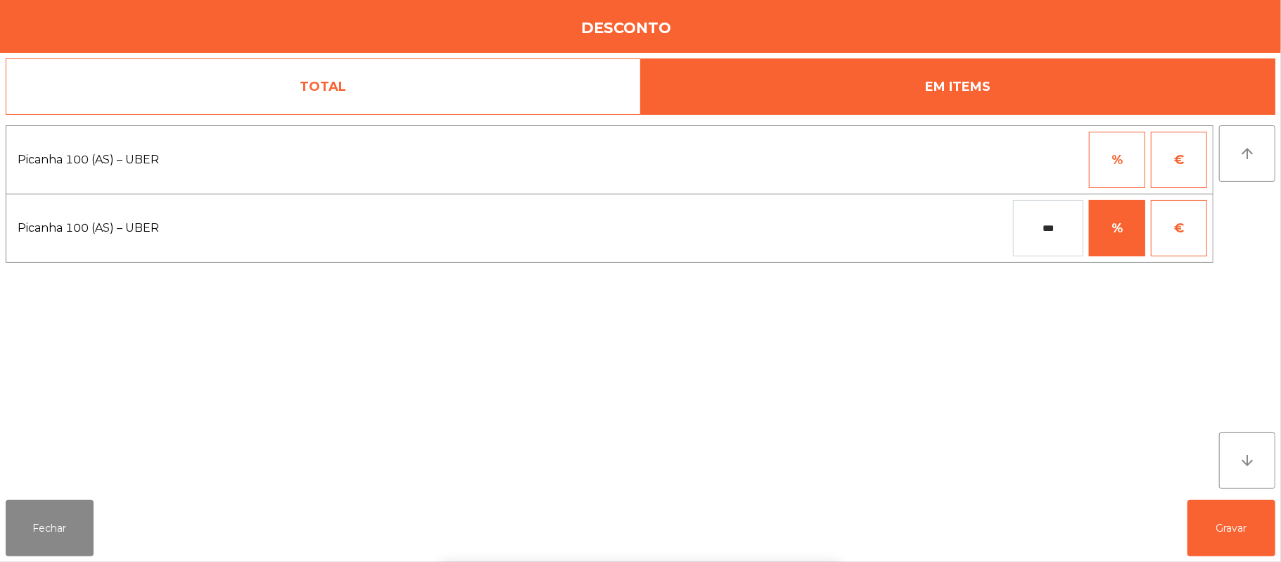
click at [1228, 524] on div "1 2 3 keyboard_backspace 4 5 6 . - 7 8 9 keyboard_return 0" at bounding box center [640, 490] width 1281 height 144
click at [1233, 512] on button "Gravar" at bounding box center [1232, 528] width 88 height 56
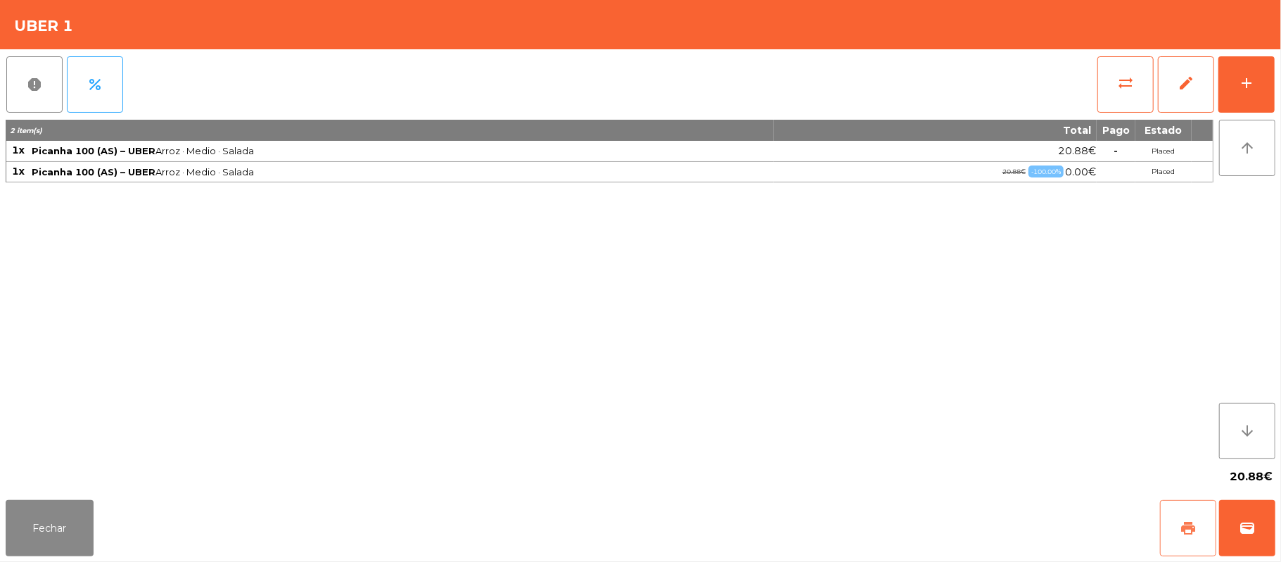
click at [1193, 540] on button "print" at bounding box center [1188, 528] width 56 height 56
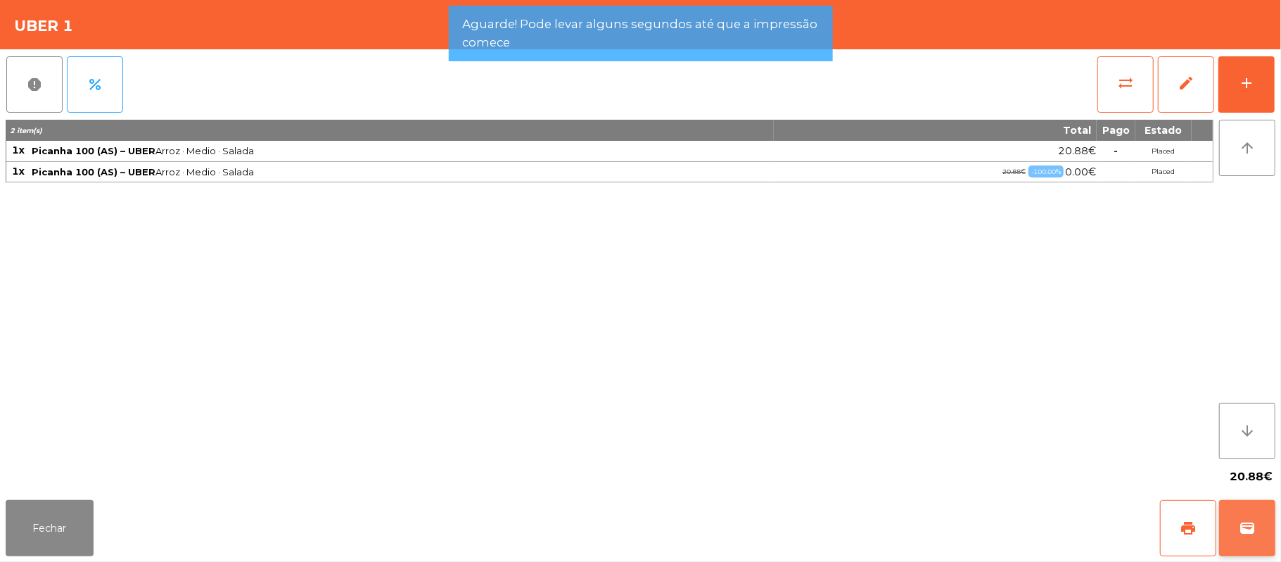
click at [1240, 519] on button "wallet" at bounding box center [1247, 528] width 56 height 56
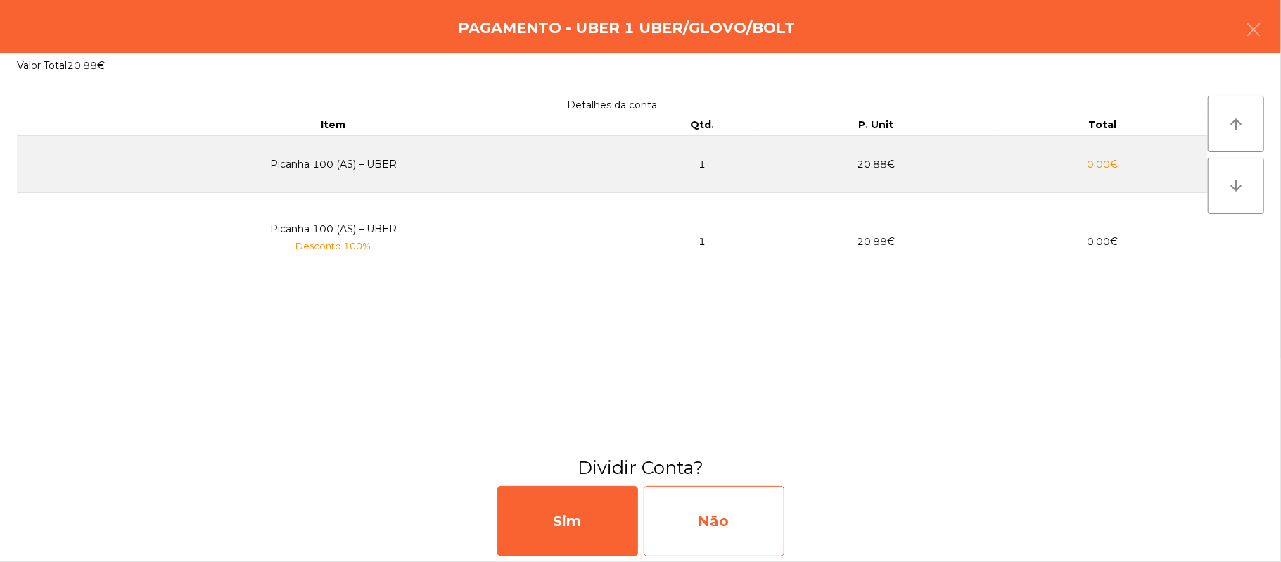
click at [713, 490] on div "Não" at bounding box center [714, 521] width 141 height 70
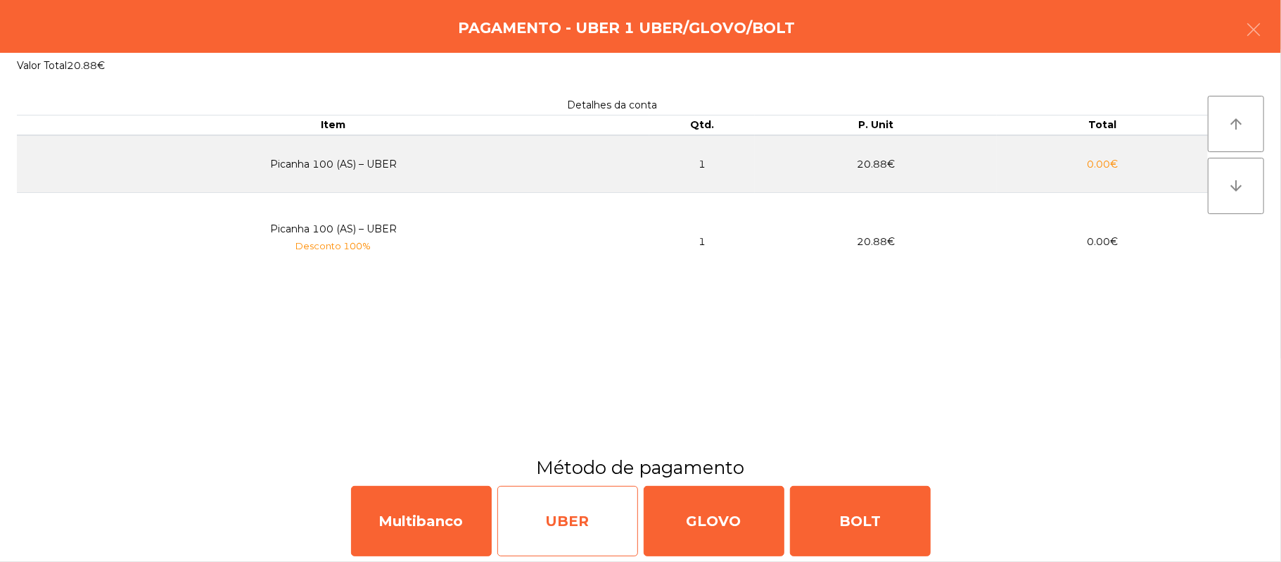
click at [566, 509] on div "UBER" at bounding box center [567, 521] width 141 height 70
select select "**"
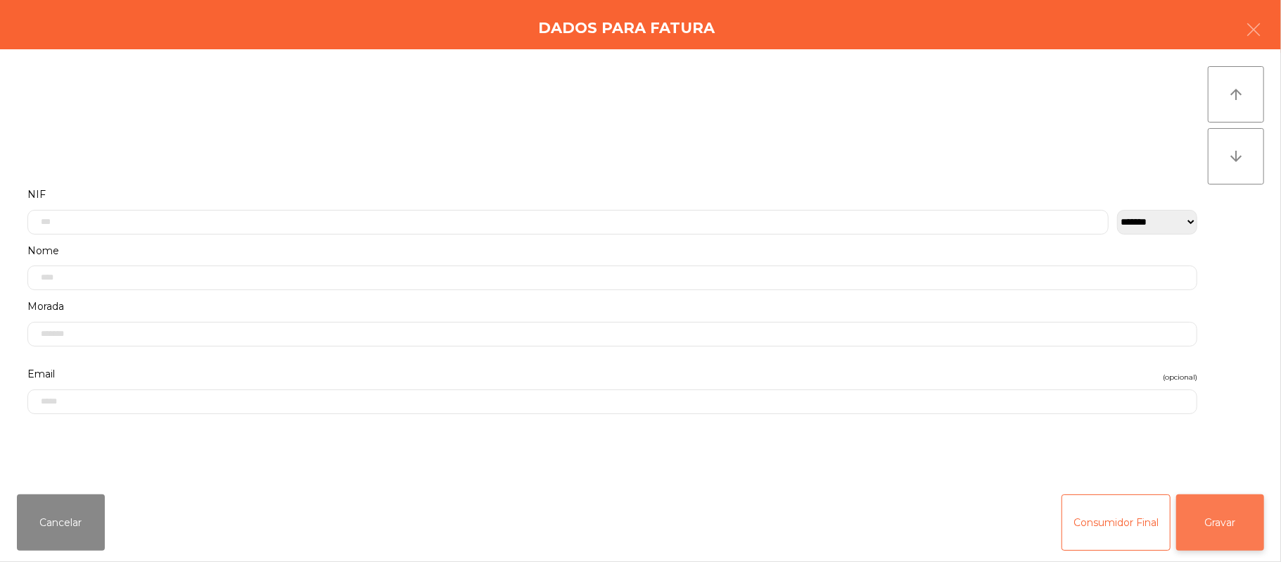
click at [1214, 524] on button "Gravar" at bounding box center [1220, 522] width 88 height 56
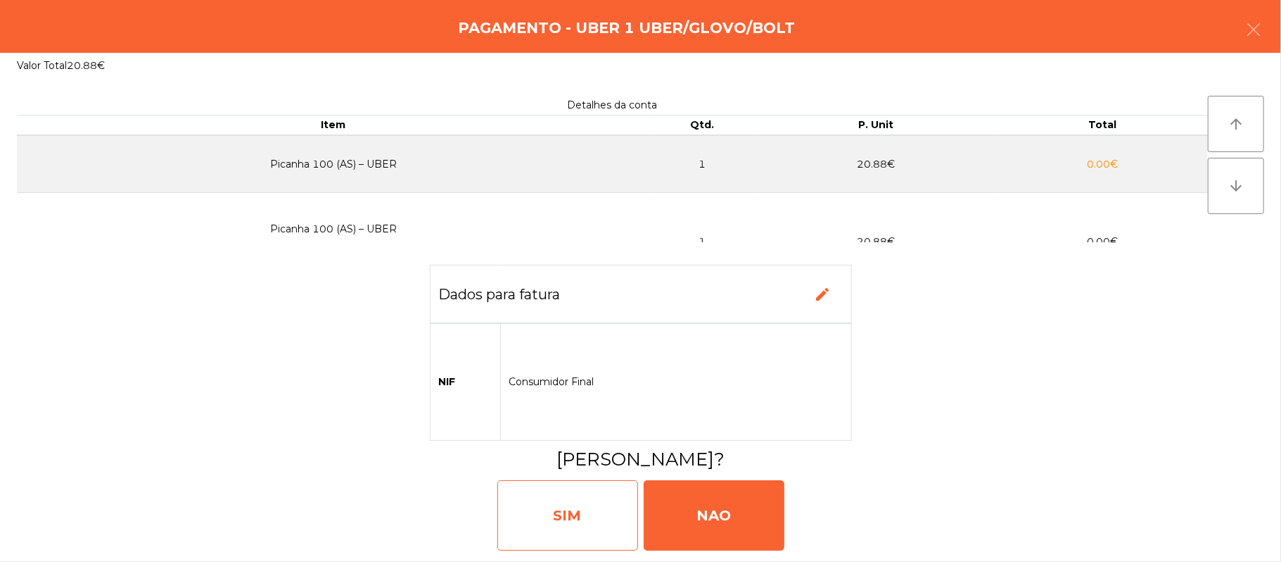
click at [574, 530] on div "SIM" at bounding box center [567, 515] width 141 height 70
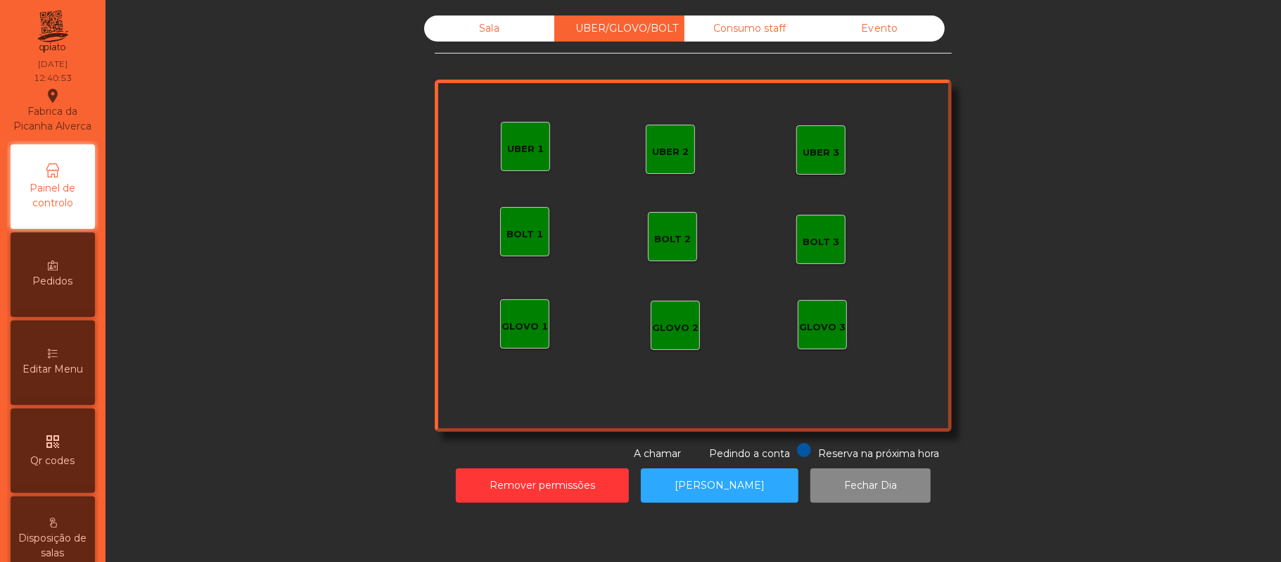
click at [485, 21] on div "Sala" at bounding box center [489, 28] width 130 height 26
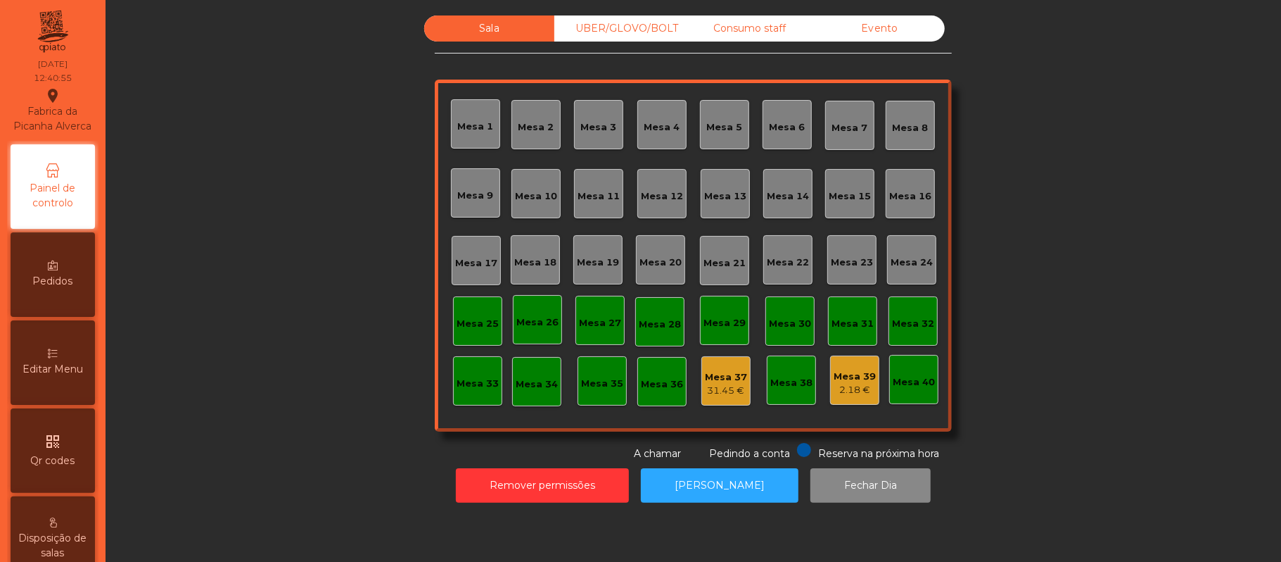
click at [600, 251] on div "Mesa 19" at bounding box center [598, 260] width 42 height 20
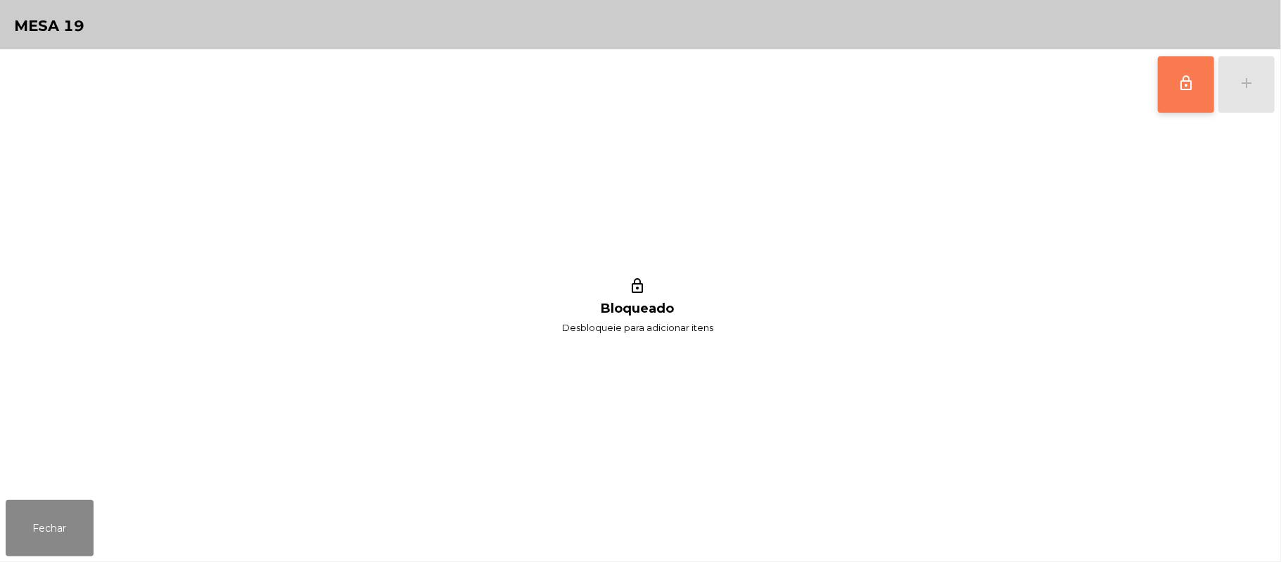
click at [1169, 88] on button "lock_outline" at bounding box center [1186, 84] width 56 height 56
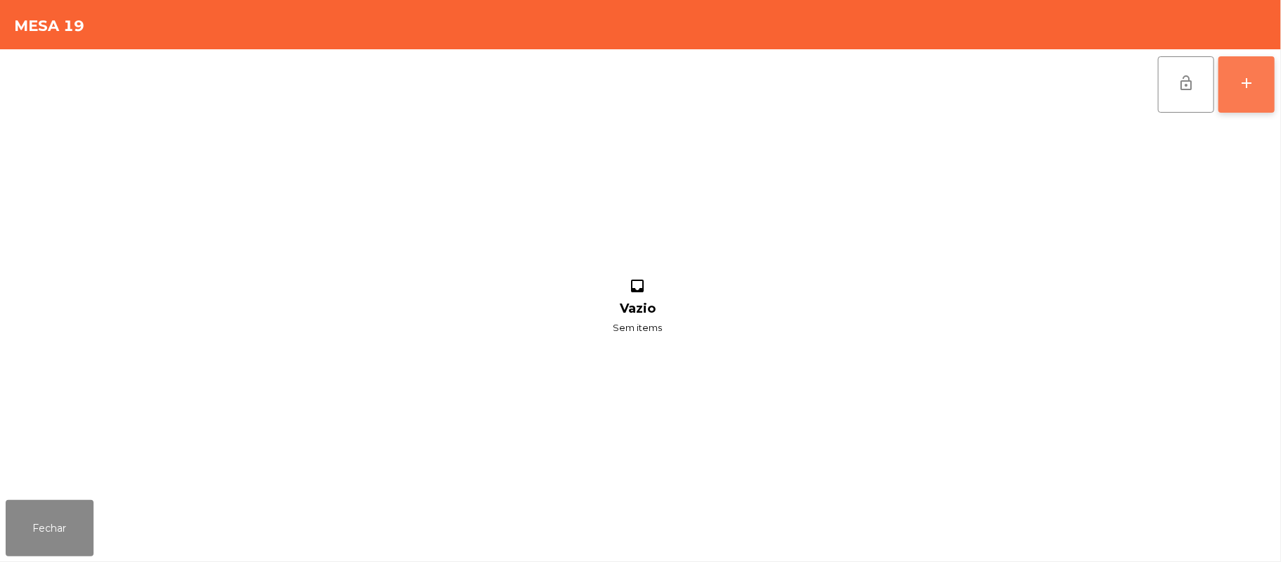
click at [1236, 70] on button "add" at bounding box center [1247, 84] width 56 height 56
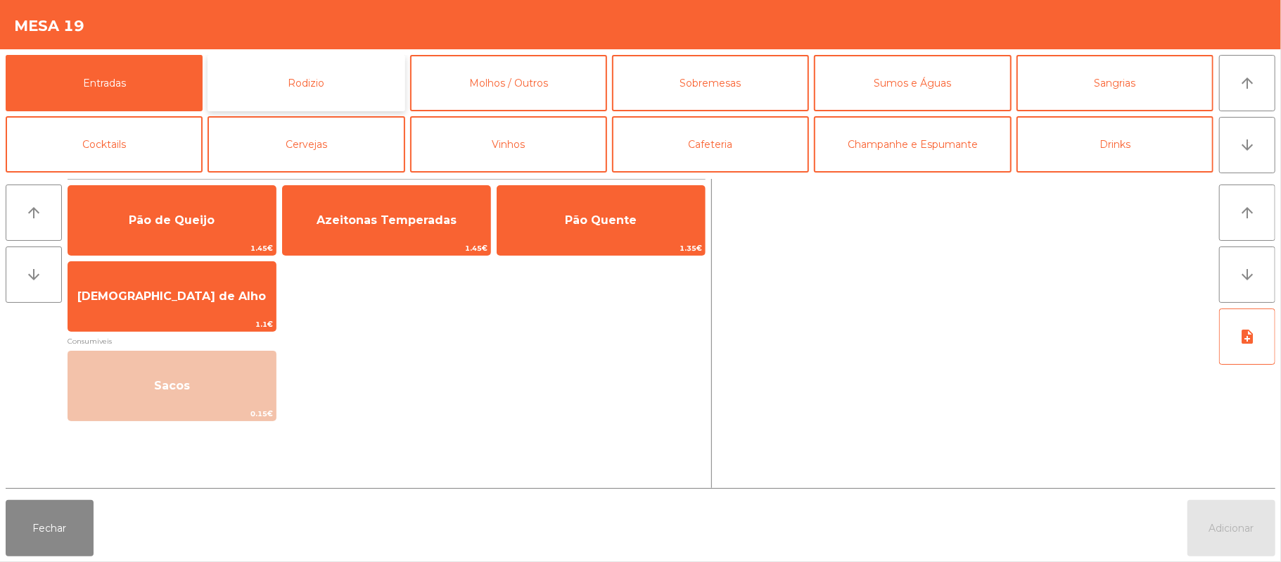
click at [338, 80] on button "Rodizio" at bounding box center [306, 83] width 197 height 56
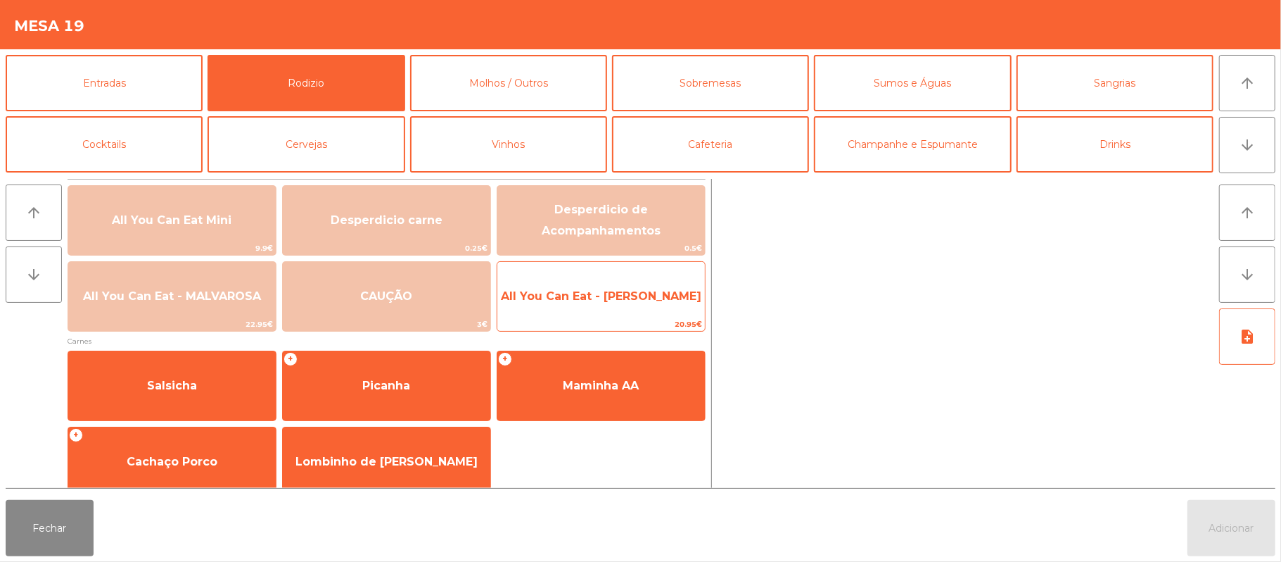
click at [647, 301] on span "All You Can Eat - [PERSON_NAME]" at bounding box center [601, 295] width 201 height 13
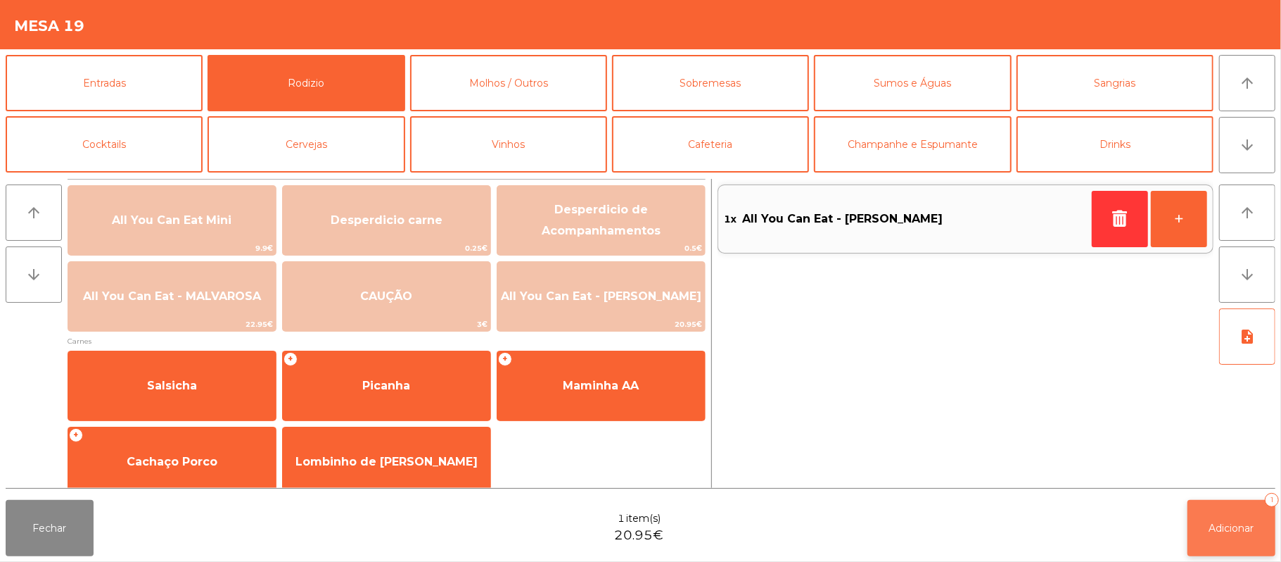
click at [1214, 505] on button "Adicionar 1" at bounding box center [1232, 528] width 88 height 56
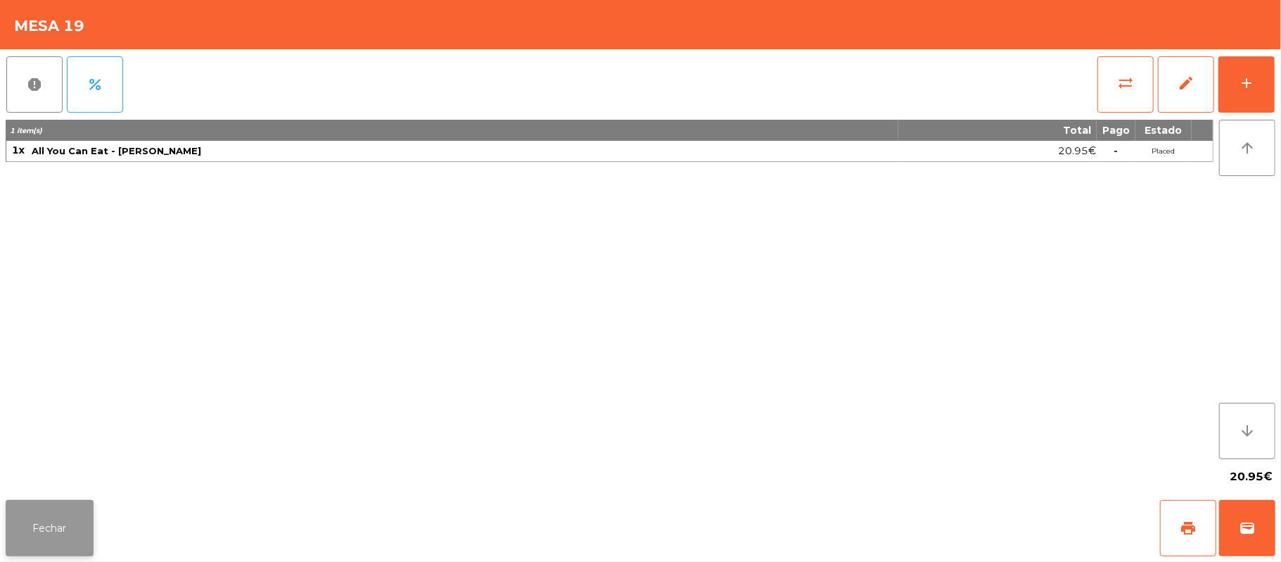
click at [55, 524] on button "Fechar" at bounding box center [50, 528] width 88 height 56
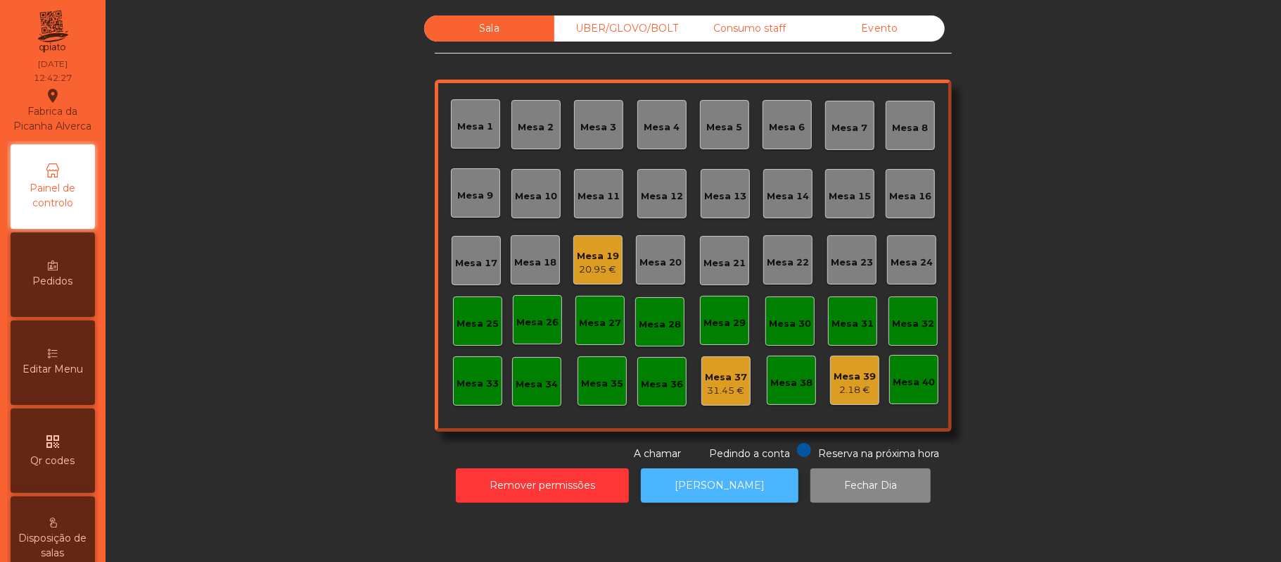
click at [688, 493] on button "[PERSON_NAME]" at bounding box center [720, 485] width 158 height 34
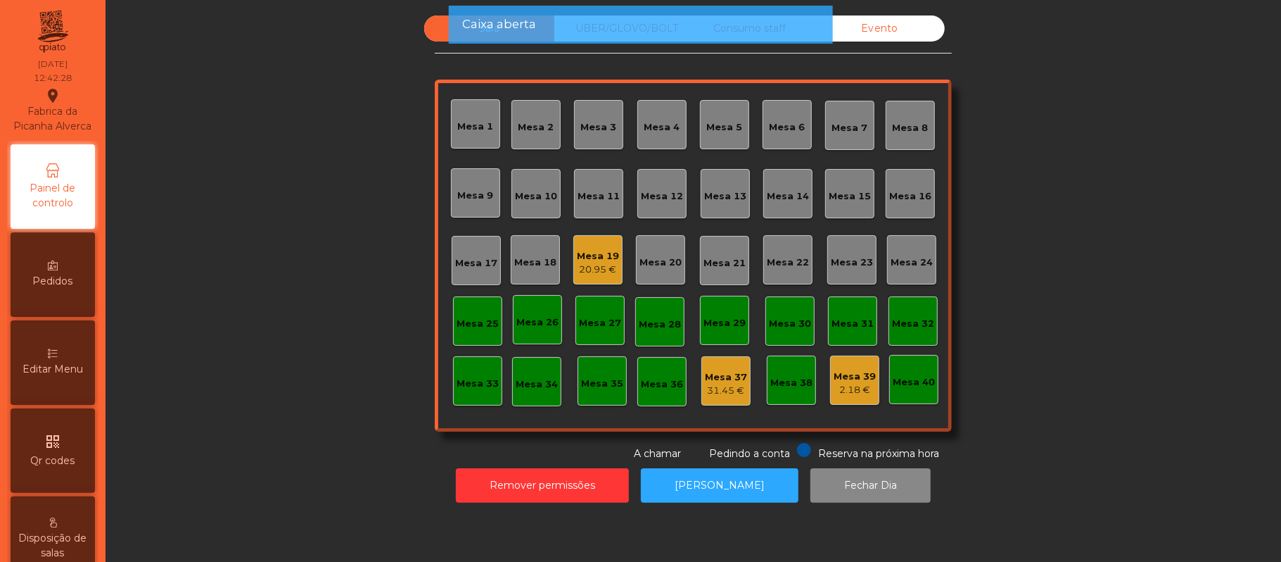
click at [587, 255] on div "Mesa 19" at bounding box center [598, 256] width 42 height 14
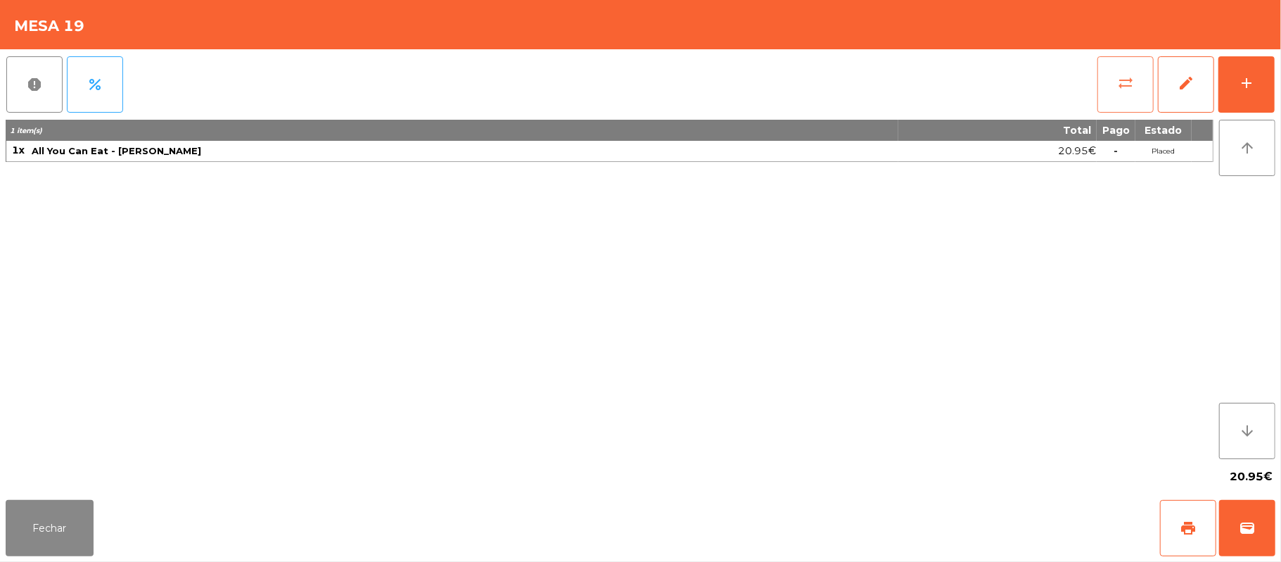
click at [1112, 80] on button "sync_alt" at bounding box center [1126, 84] width 56 height 56
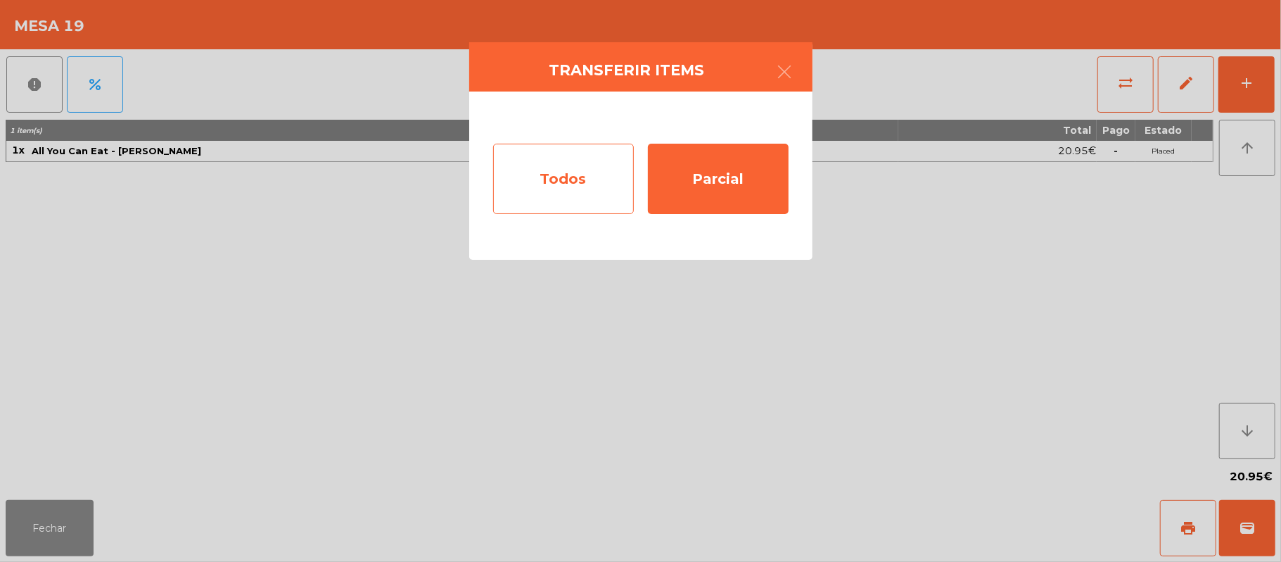
click at [574, 176] on div "Todos" at bounding box center [563, 179] width 141 height 70
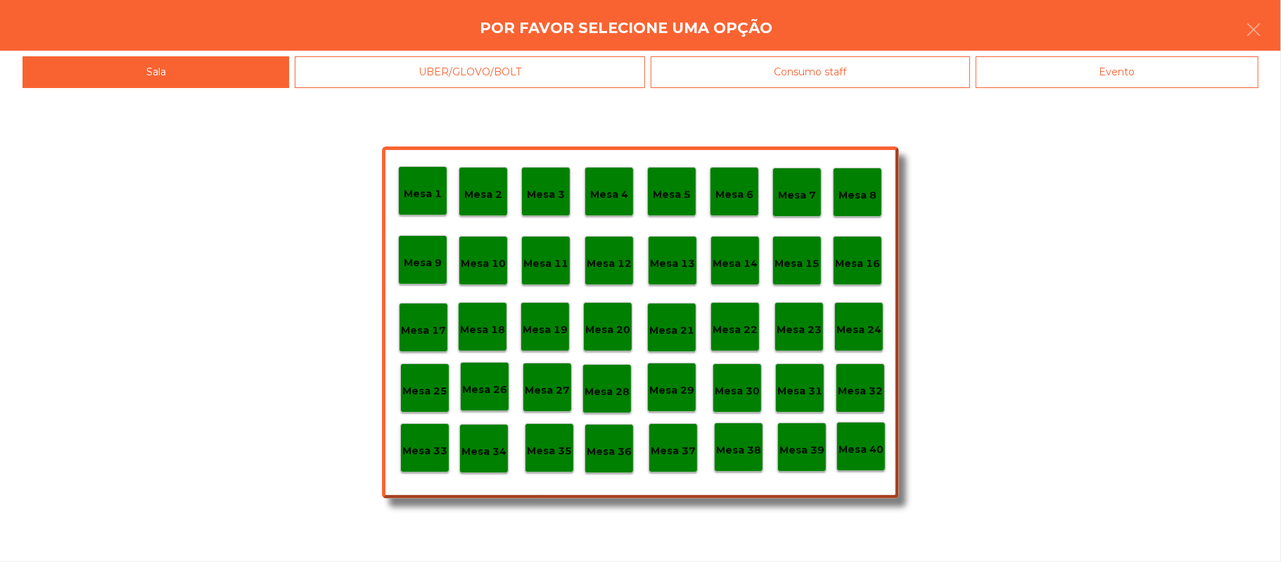
click at [675, 446] on p "Mesa 37" at bounding box center [673, 451] width 45 height 16
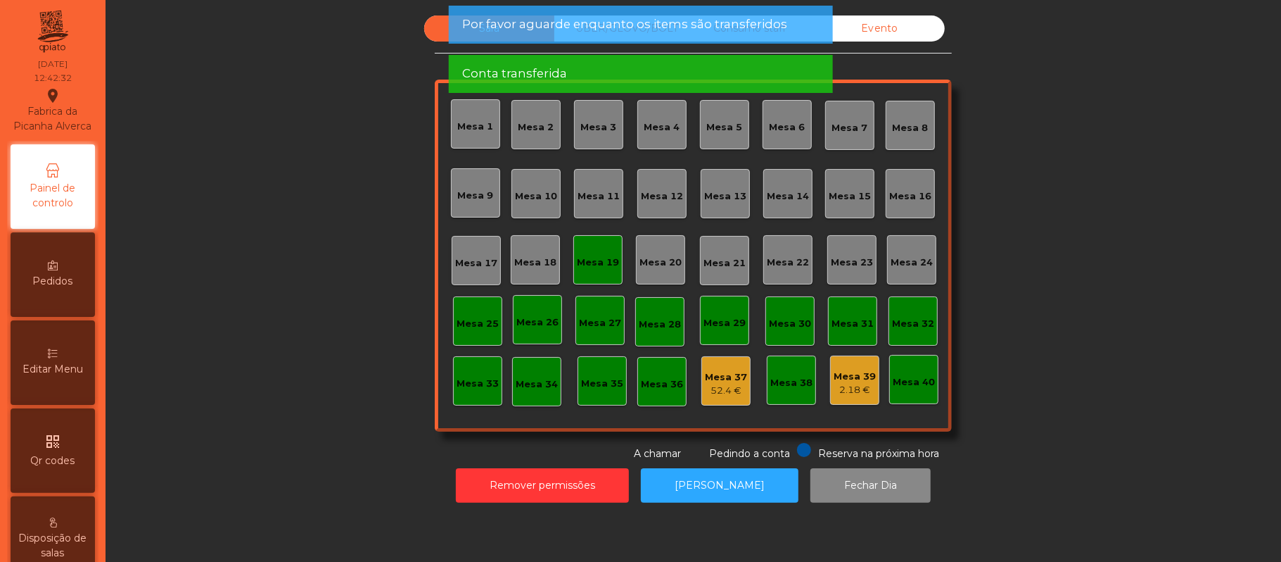
click at [581, 251] on div "Mesa 19" at bounding box center [598, 260] width 42 height 20
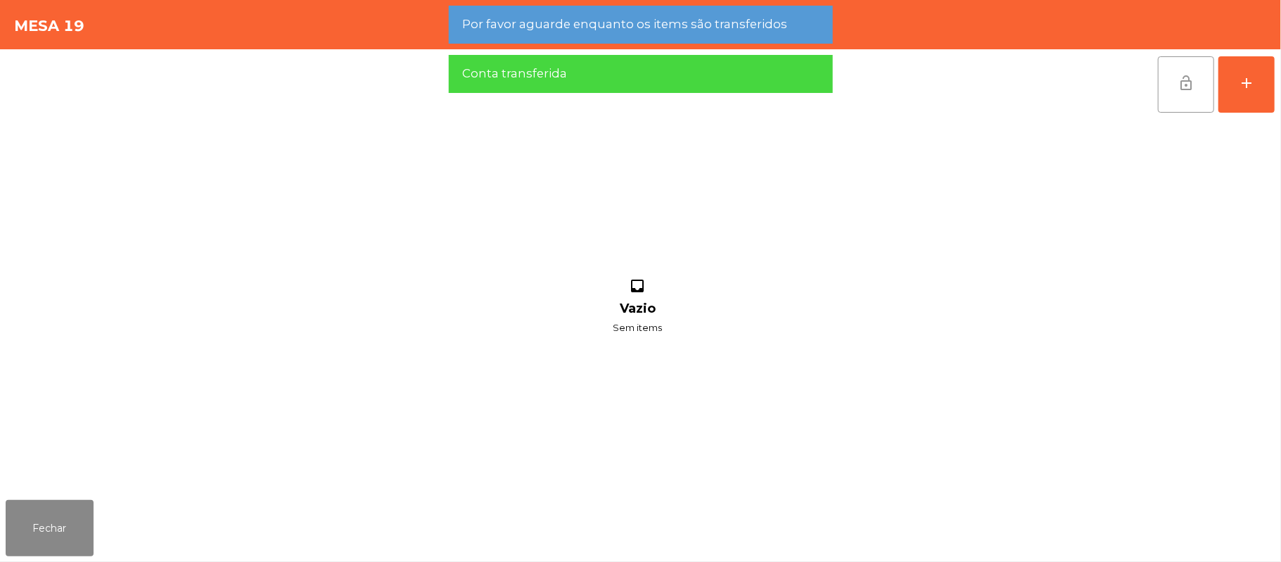
click at [1172, 104] on button "lock_open" at bounding box center [1186, 84] width 56 height 56
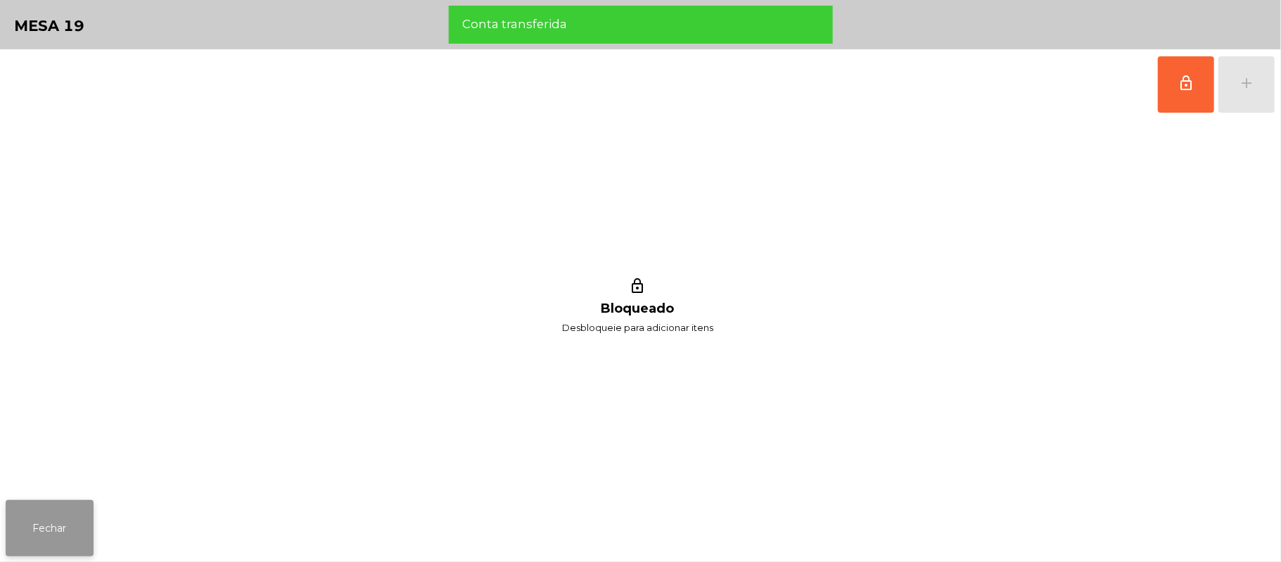
click at [56, 525] on button "Fechar" at bounding box center [50, 528] width 88 height 56
